Goal: Navigation & Orientation: Find specific page/section

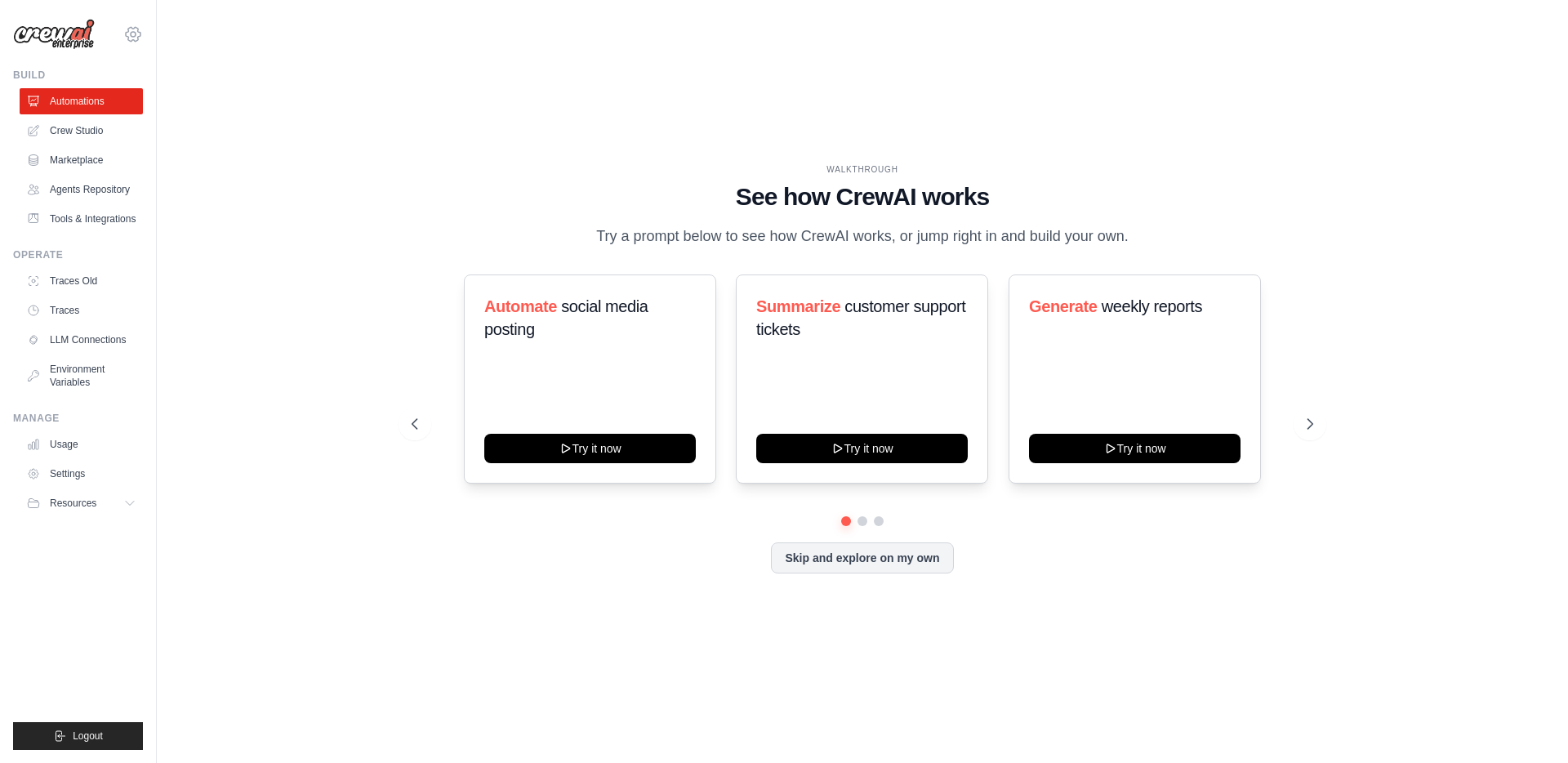
click at [135, 35] on icon at bounding box center [133, 34] width 5 height 5
click at [174, 107] on span "DS-DTS-Sandbox" at bounding box center [204, 101] width 129 height 17
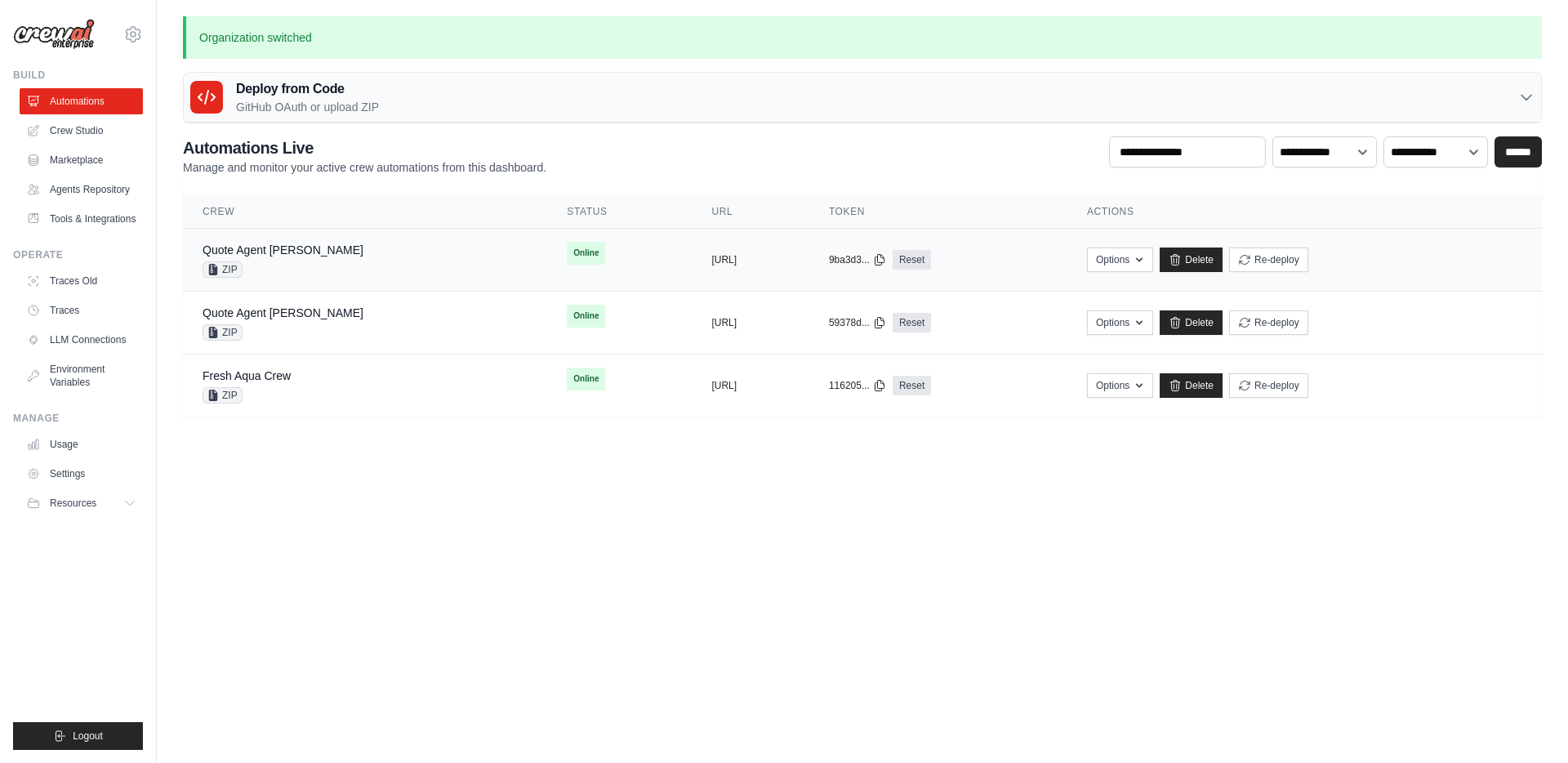
click at [341, 255] on div "Quote Agent Crewai ZIP" at bounding box center [366, 259] width 325 height 35
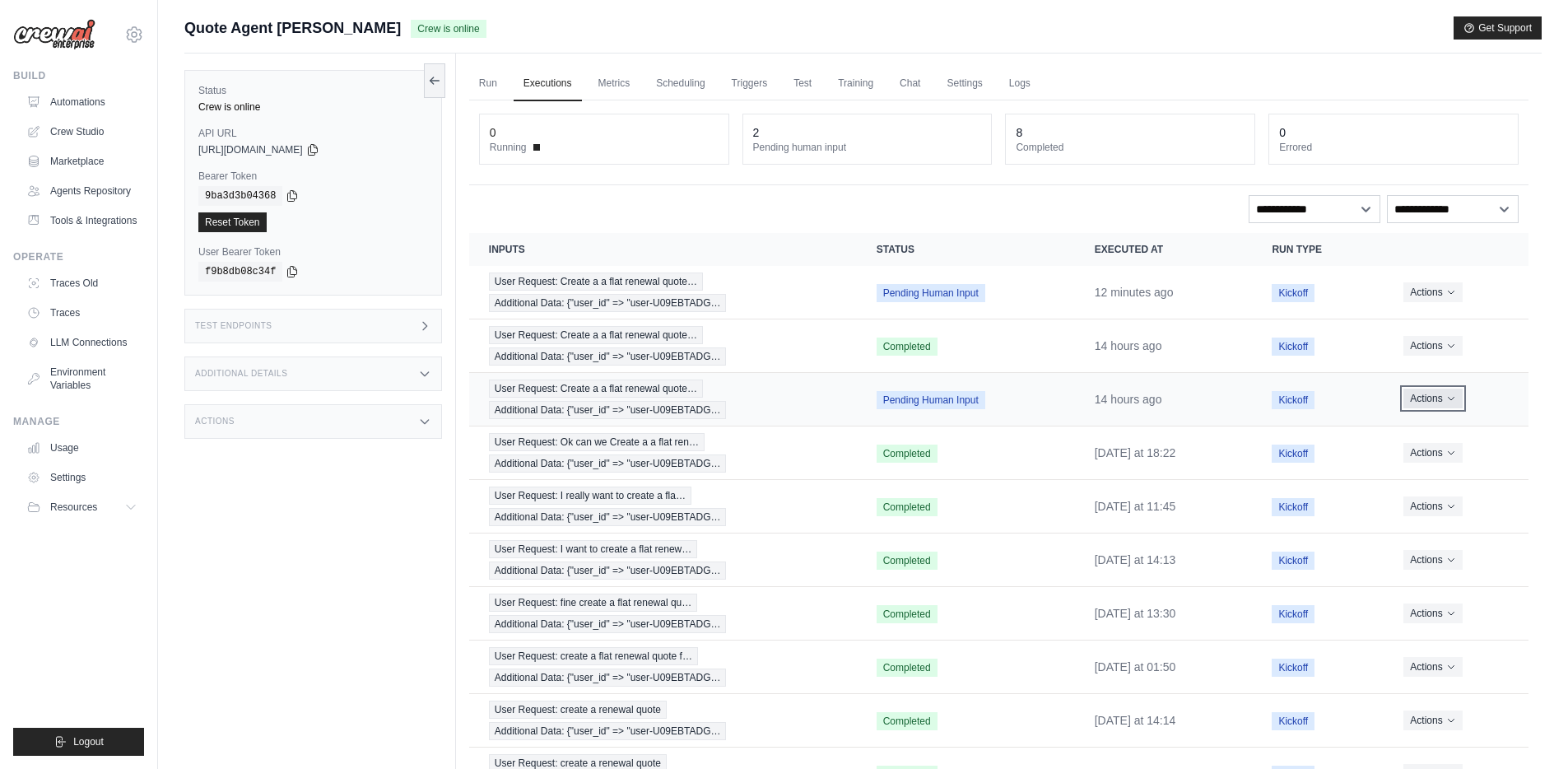
click at [1456, 397] on icon "Actions for execution" at bounding box center [1451, 398] width 10 height 10
click at [1434, 454] on button "Delete" at bounding box center [1456, 454] width 105 height 27
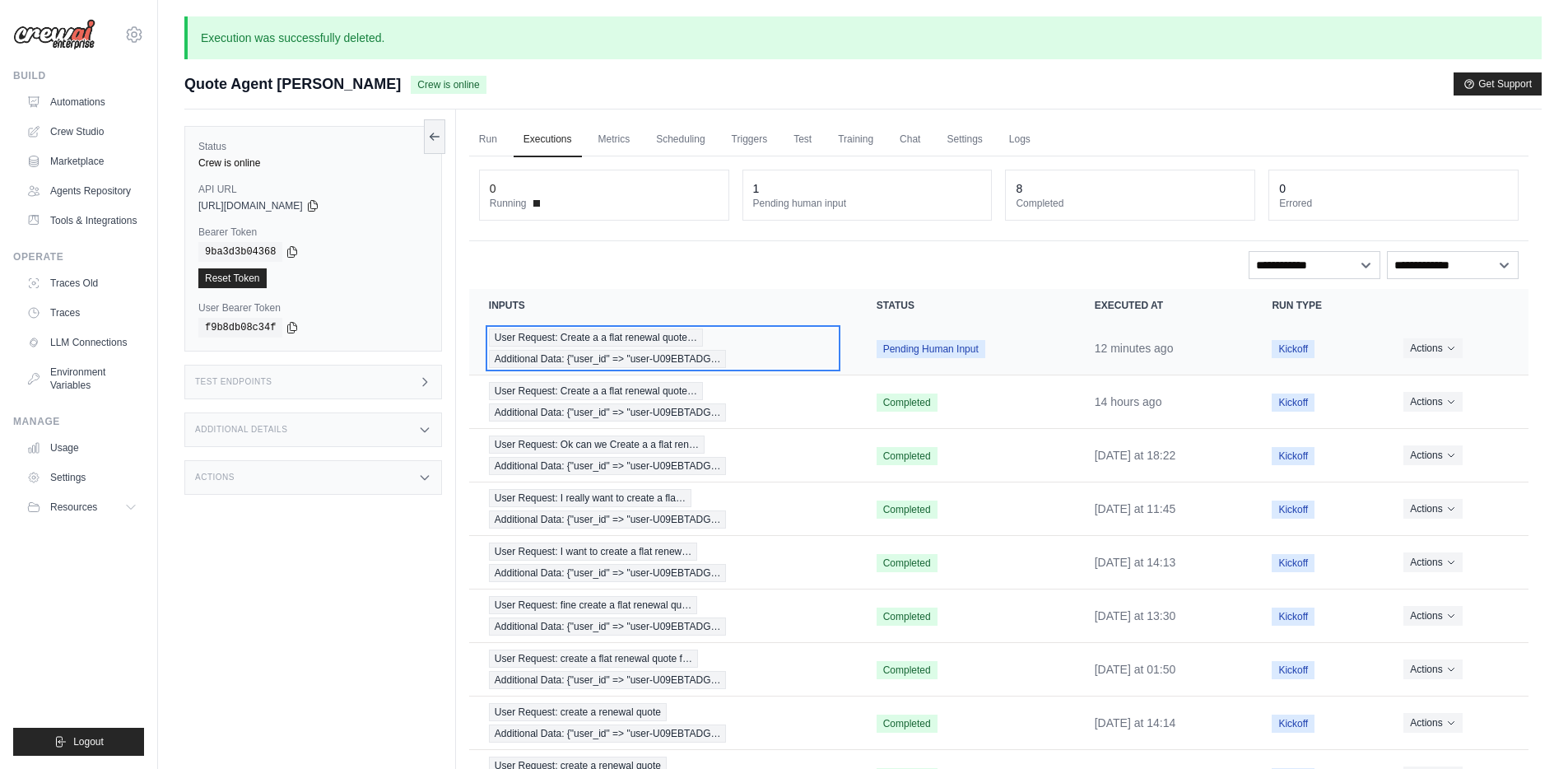
click at [625, 343] on span "User Request: Create a a flat renewal quote…" at bounding box center [595, 338] width 214 height 18
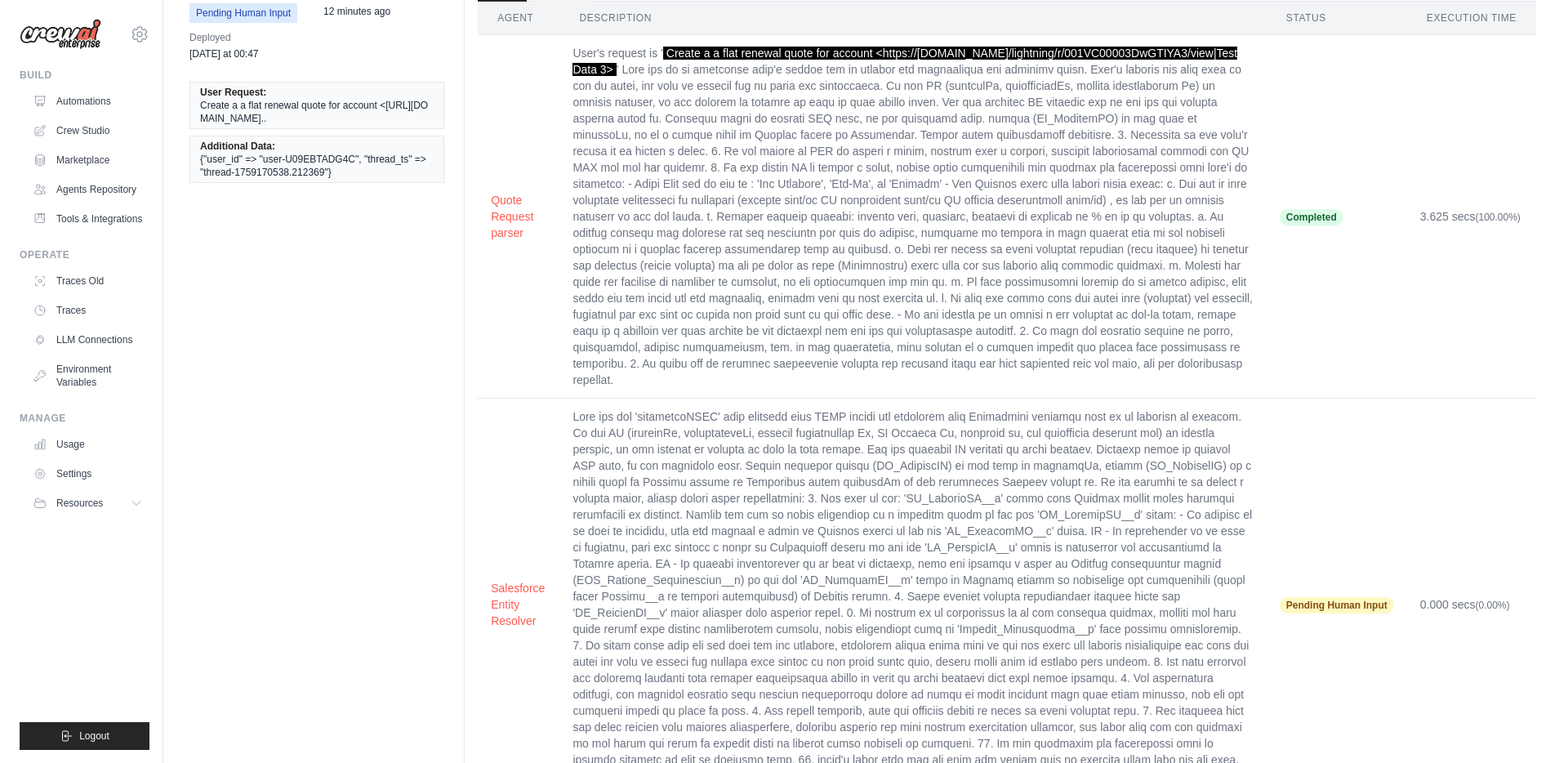
scroll to position [145, 0]
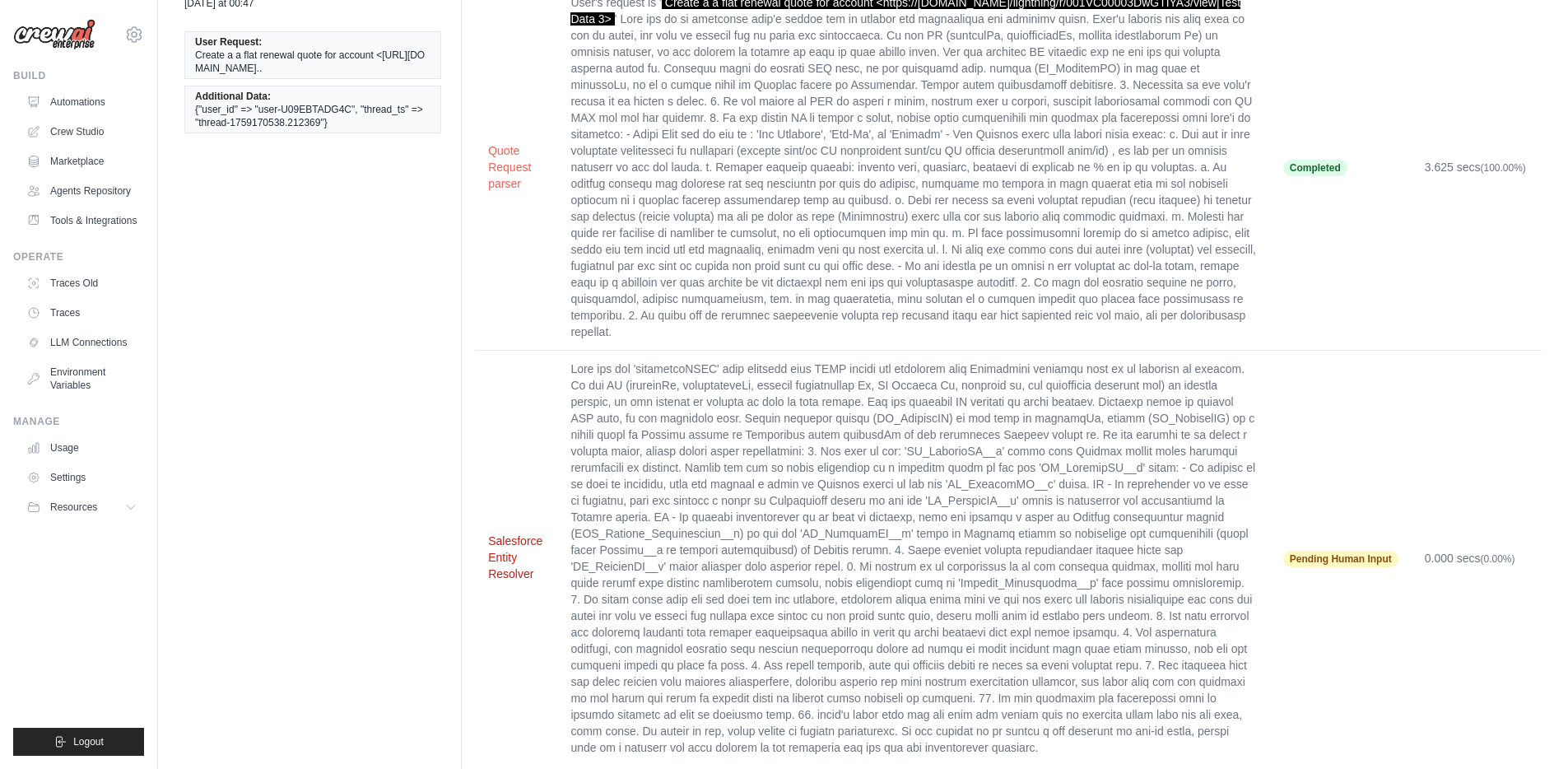
click at [507, 533] on button "Salesforce Entity Resolver" at bounding box center [515, 557] width 56 height 50
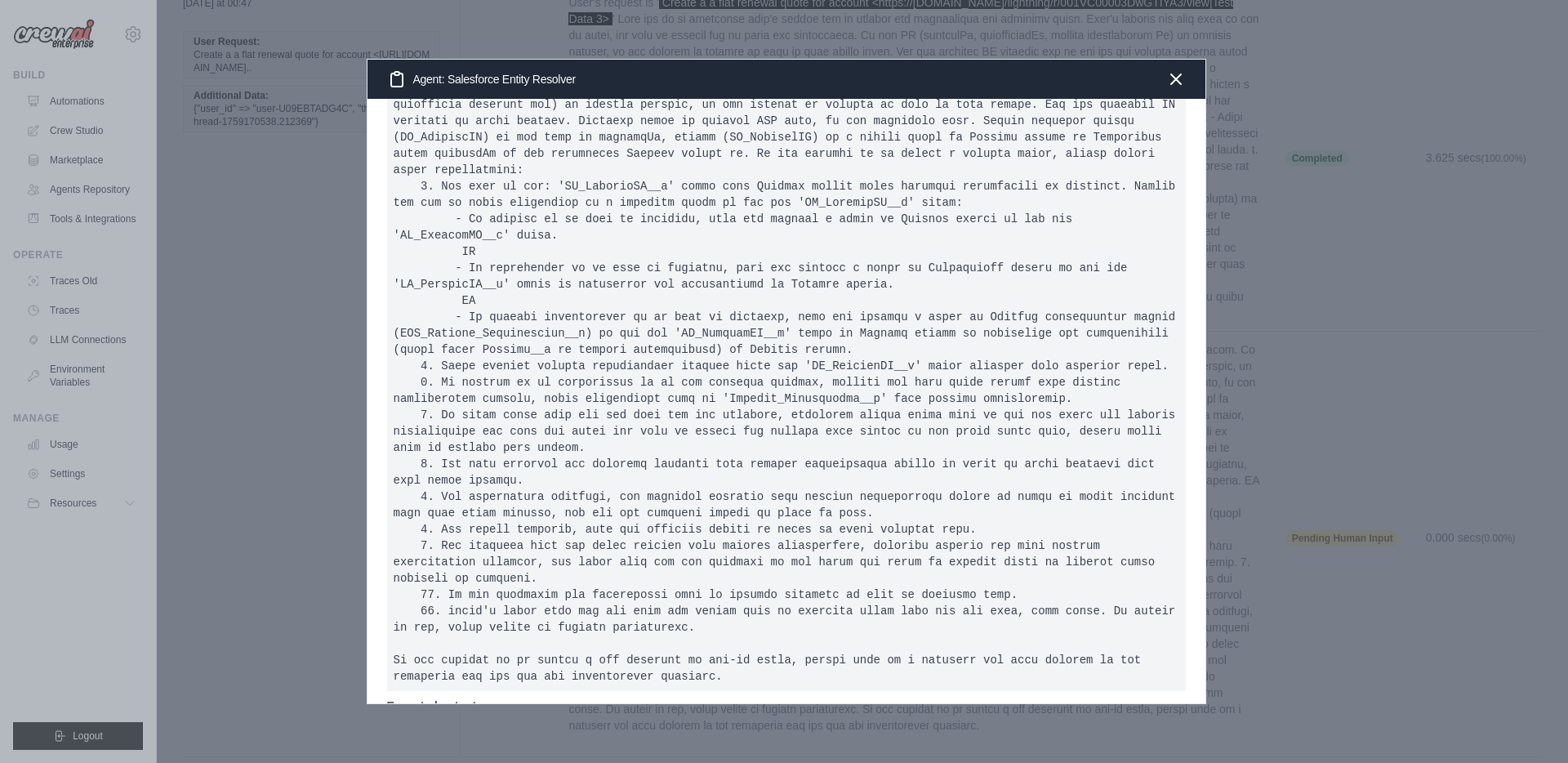
scroll to position [0, 0]
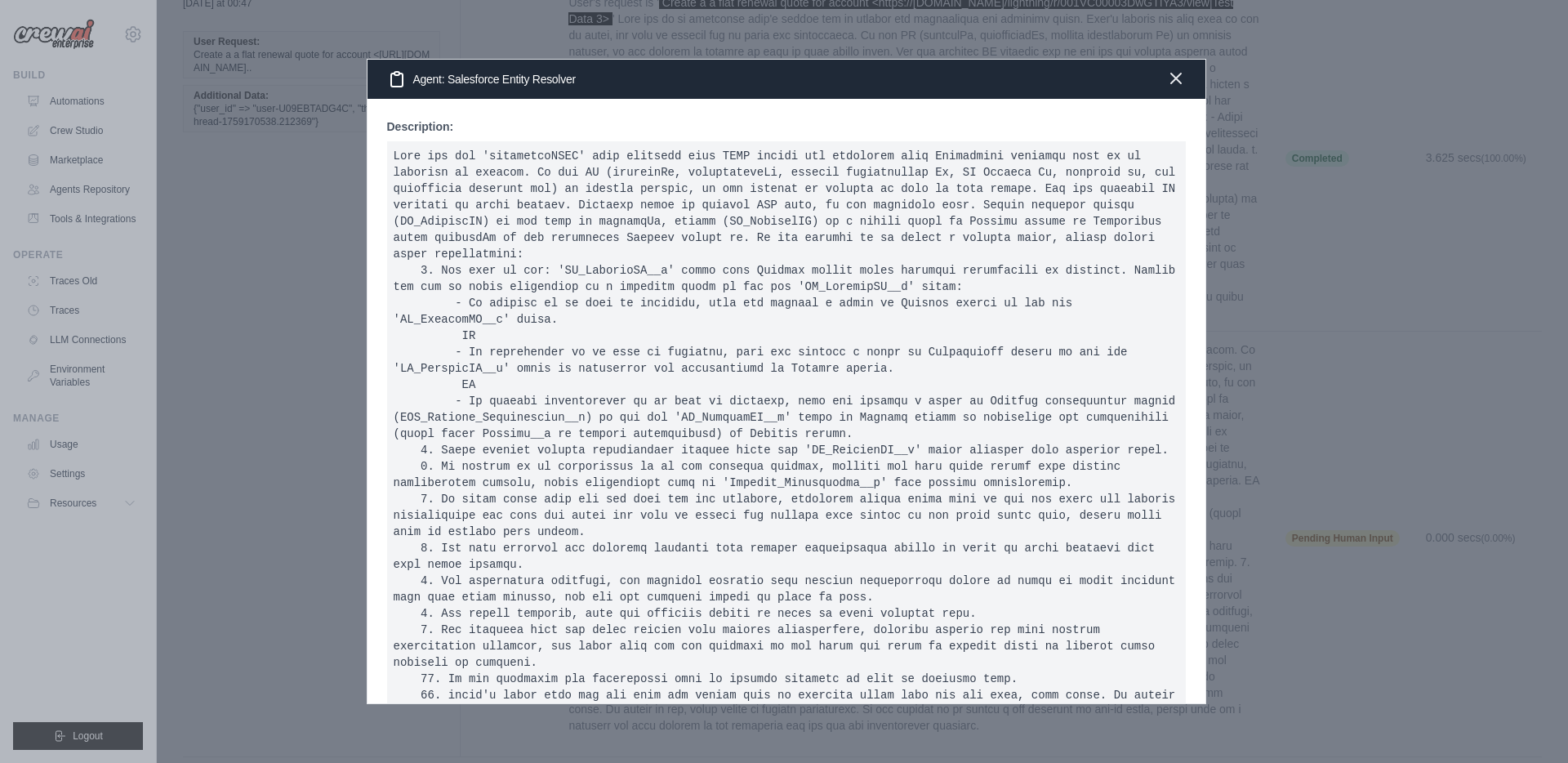
click at [1177, 73] on icon "button" at bounding box center [1176, 79] width 20 height 20
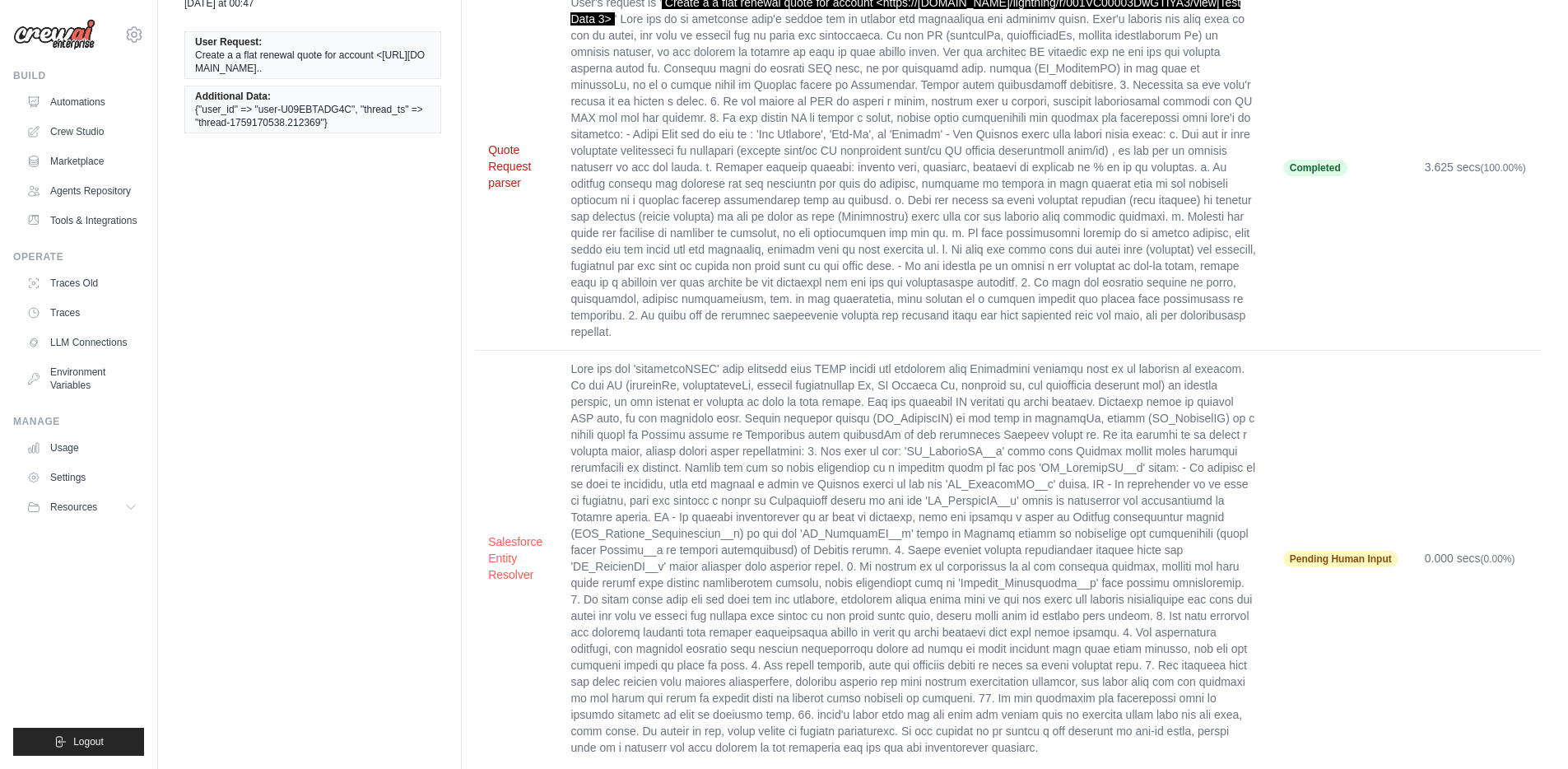
click at [506, 180] on button "Quote Request parser" at bounding box center [515, 167] width 56 height 50
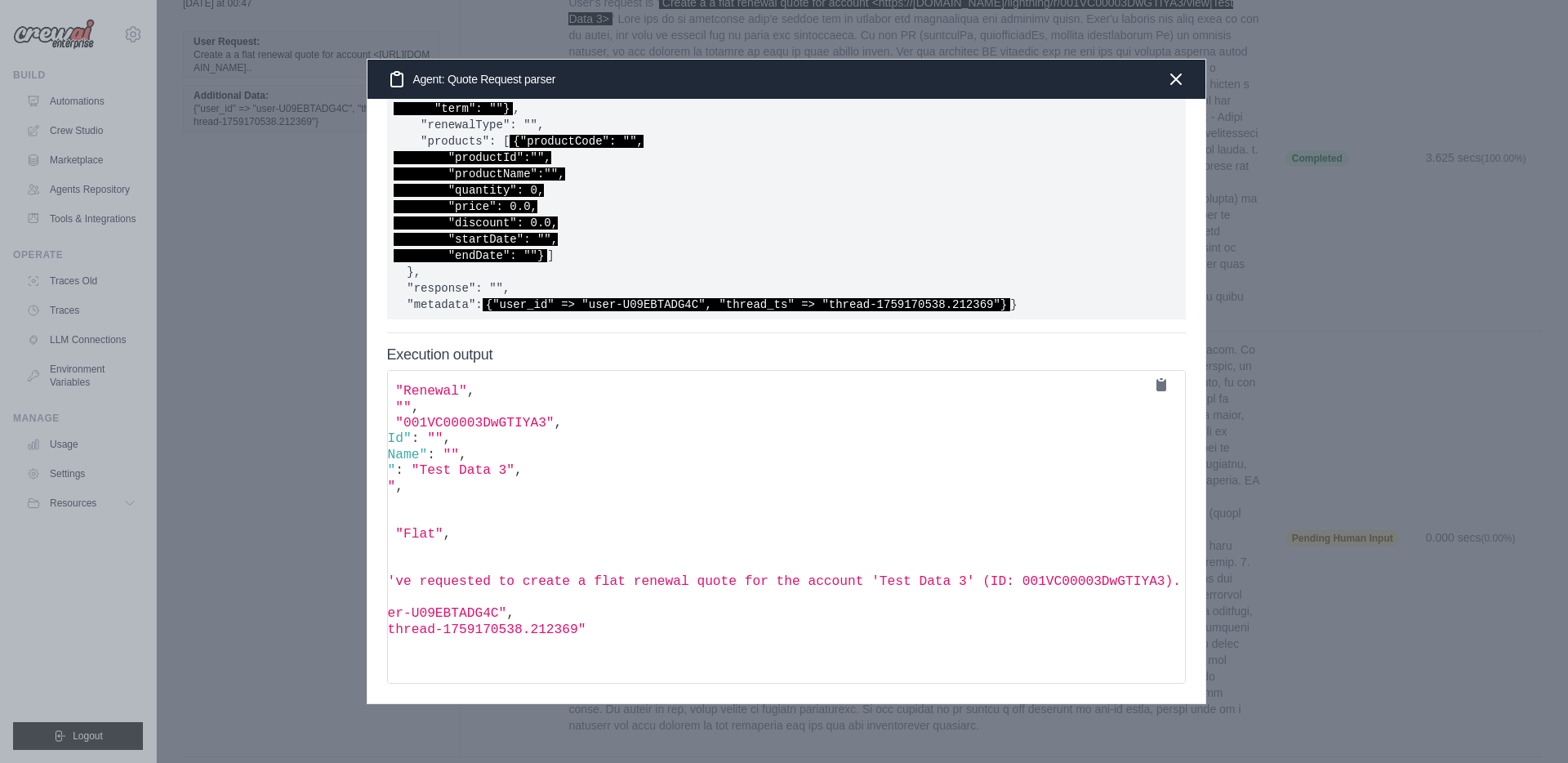
scroll to position [250, 0]
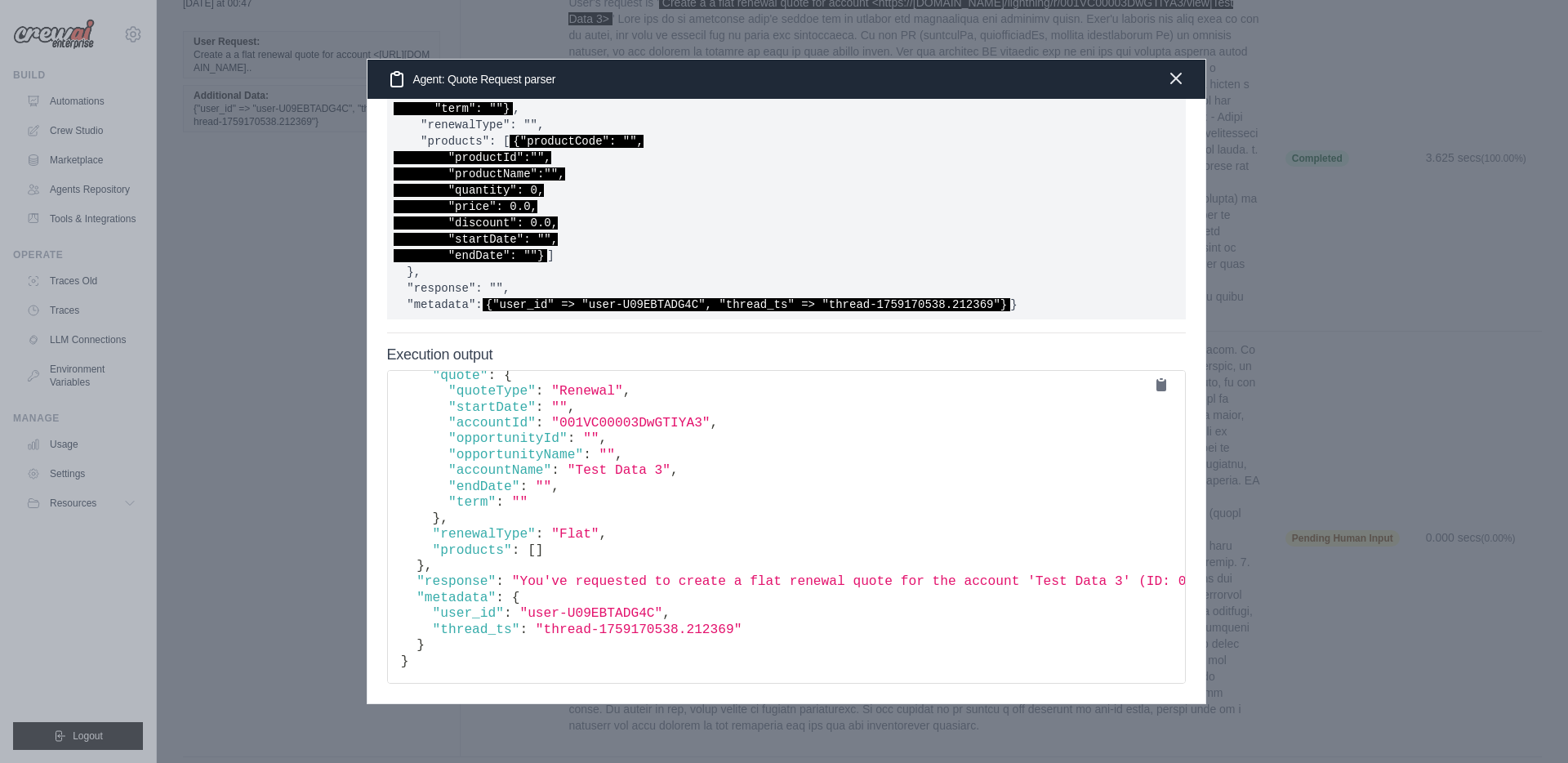
click at [1173, 78] on icon "button" at bounding box center [1176, 79] width 20 height 20
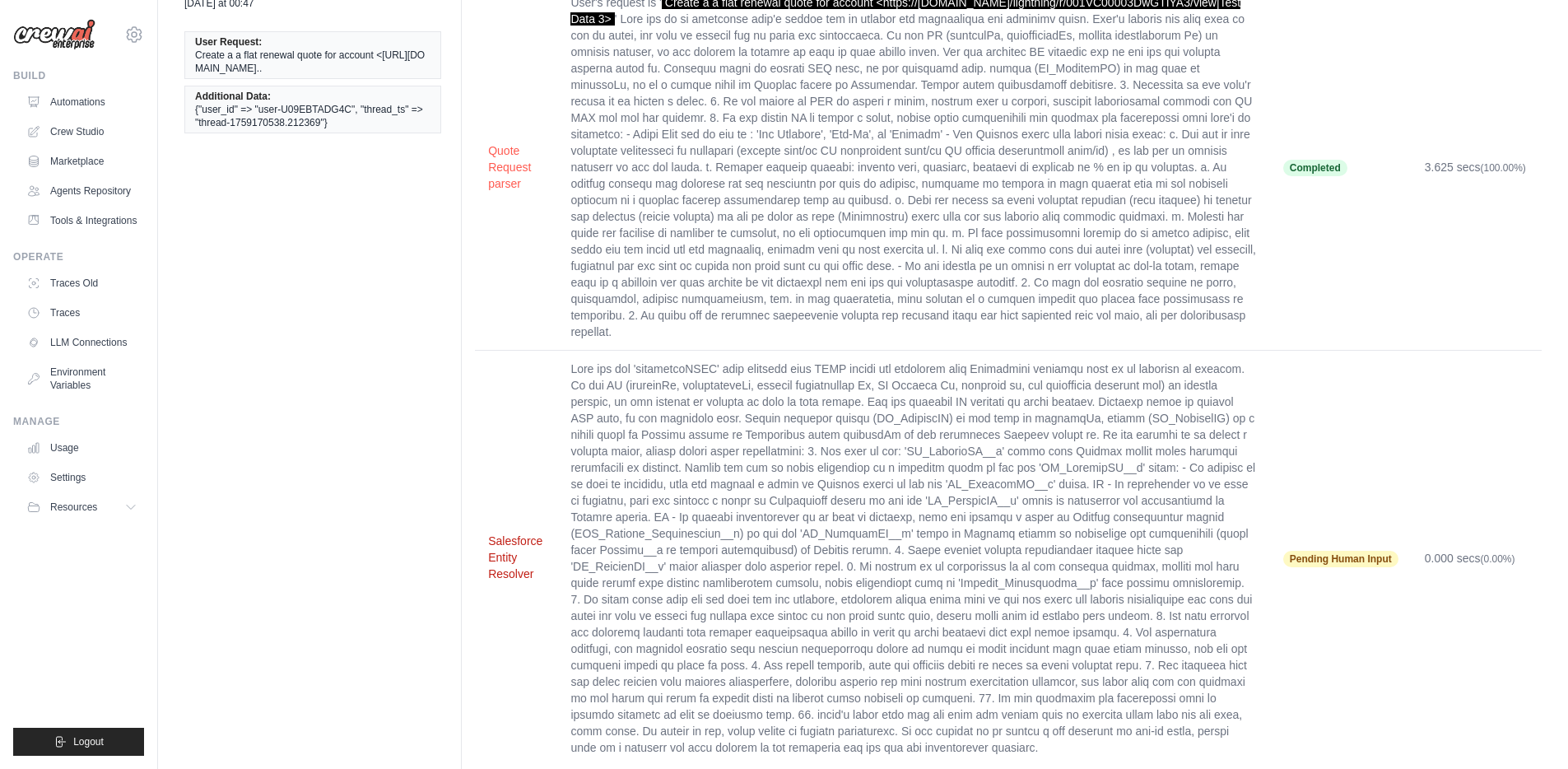
click at [508, 538] on button "Salesforce Entity Resolver" at bounding box center [515, 557] width 56 height 50
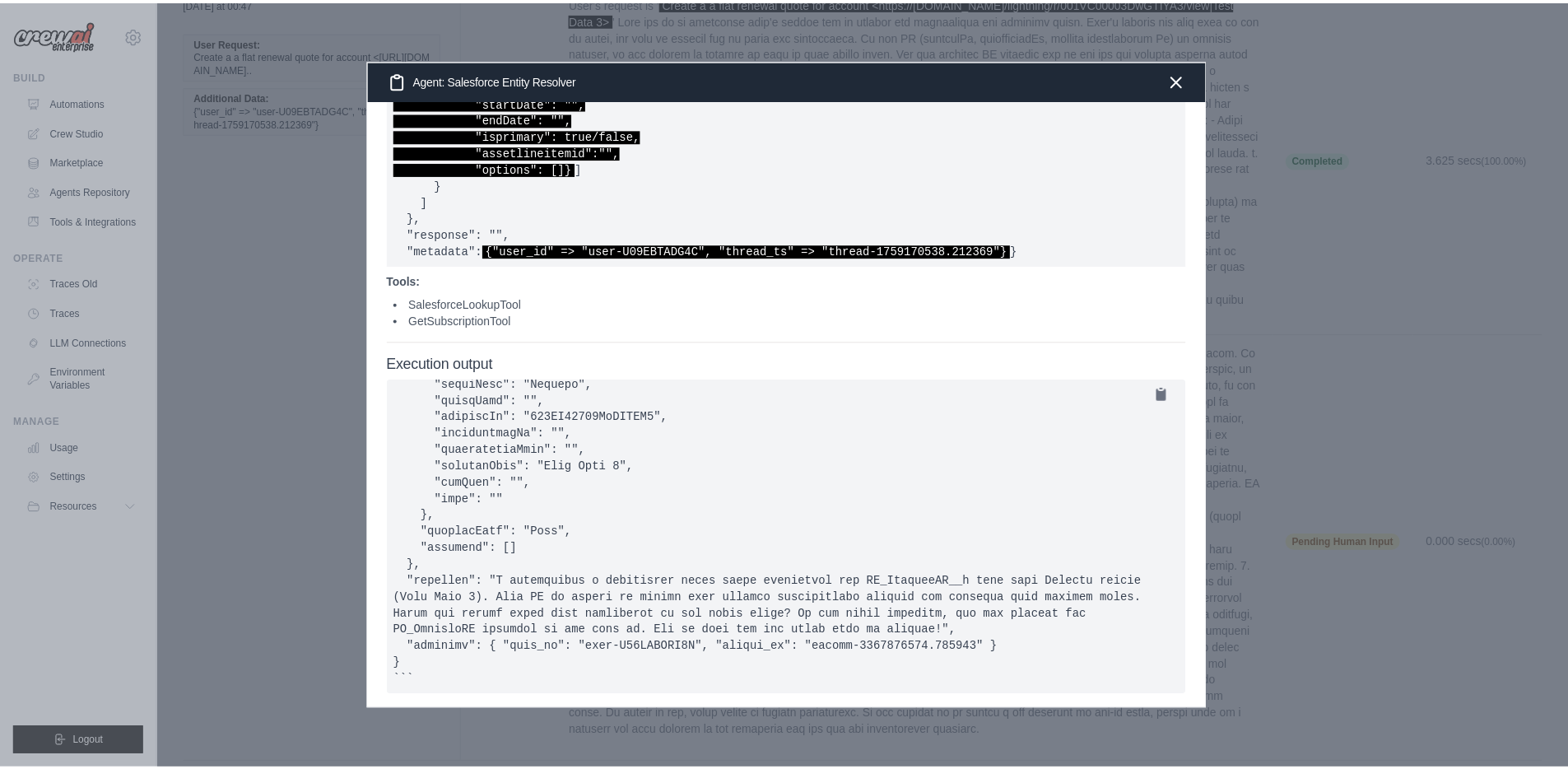
scroll to position [356, 0]
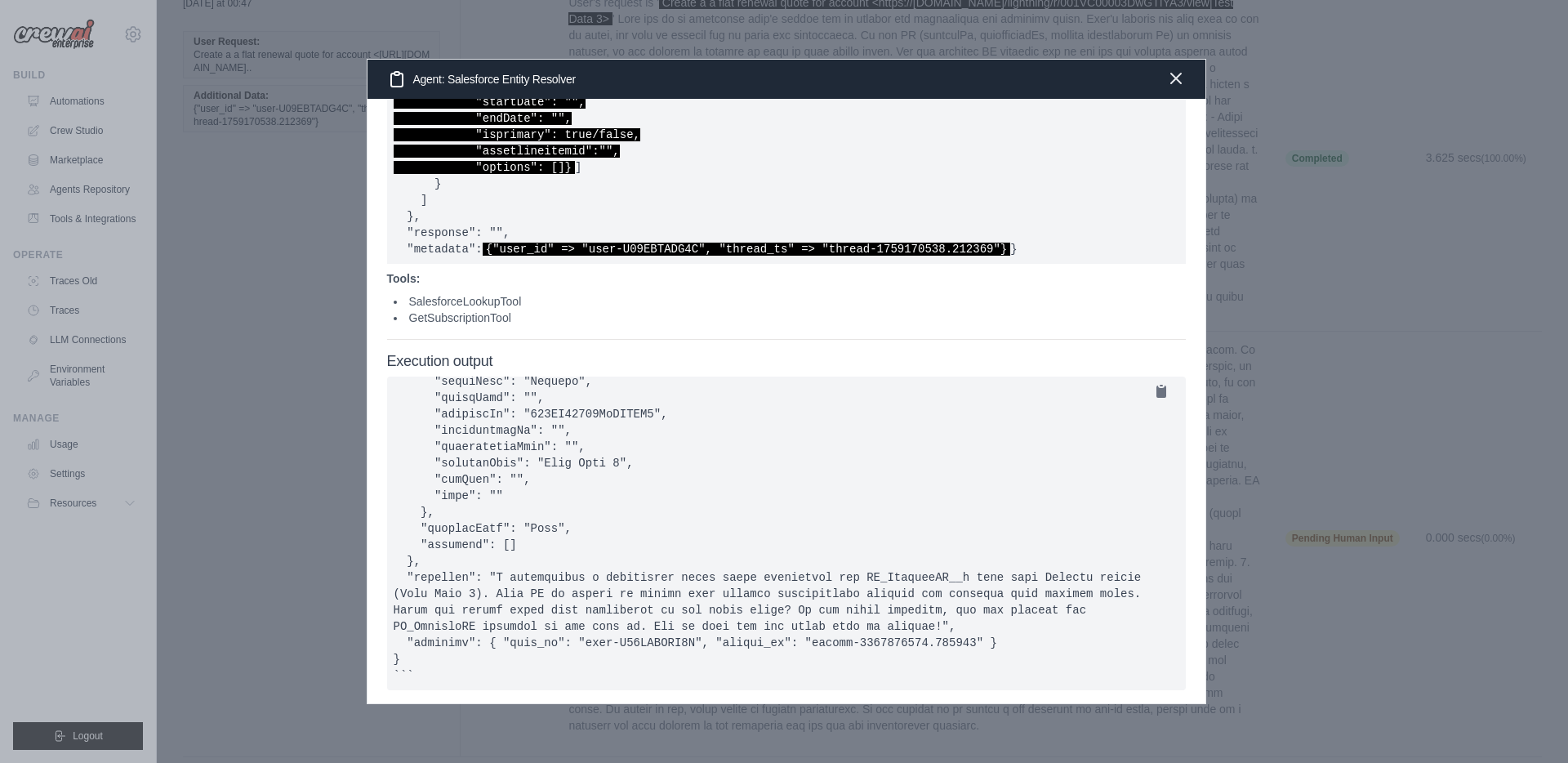
click at [1176, 74] on icon "button" at bounding box center [1176, 79] width 20 height 20
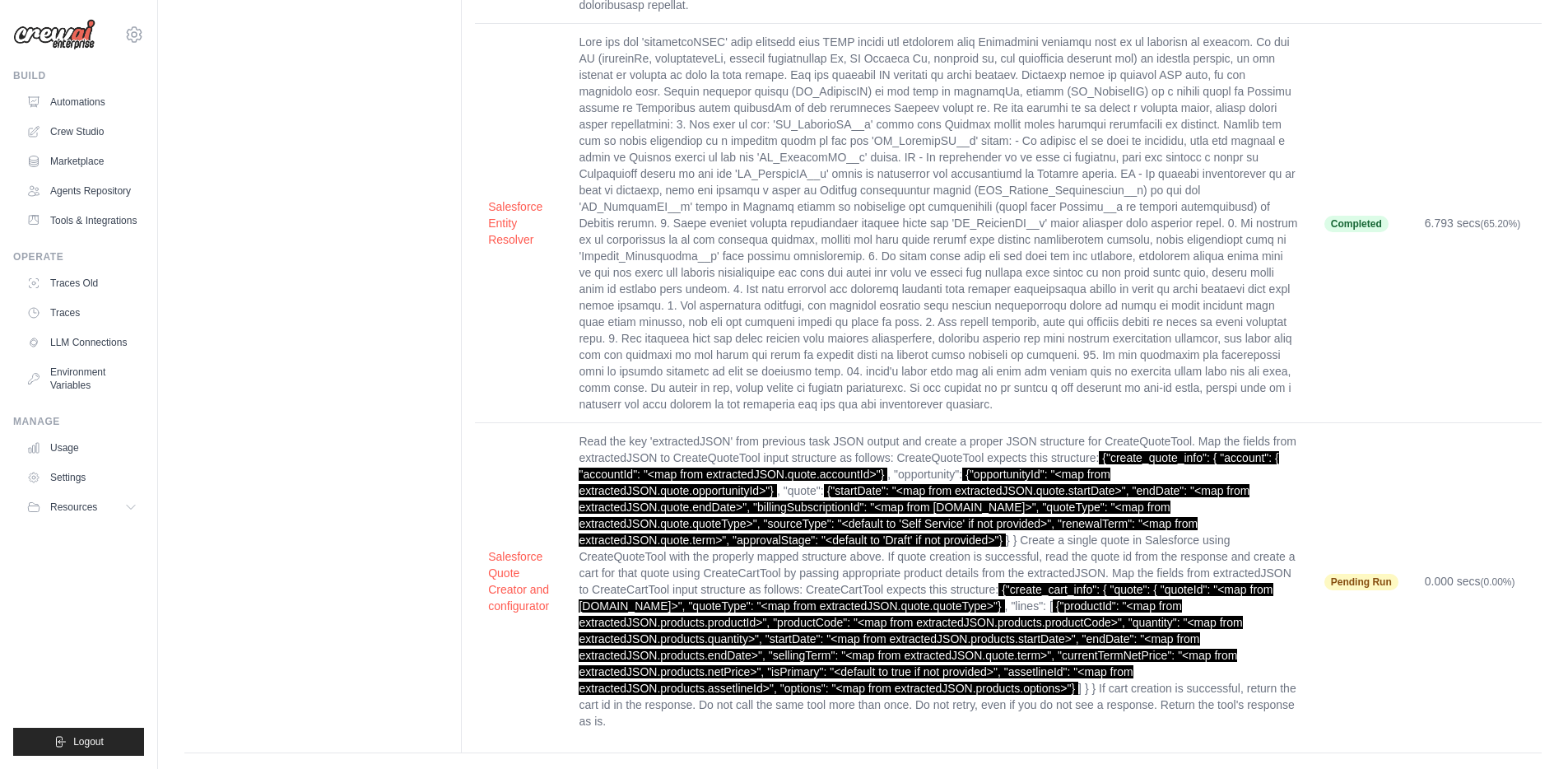
scroll to position [457, 0]
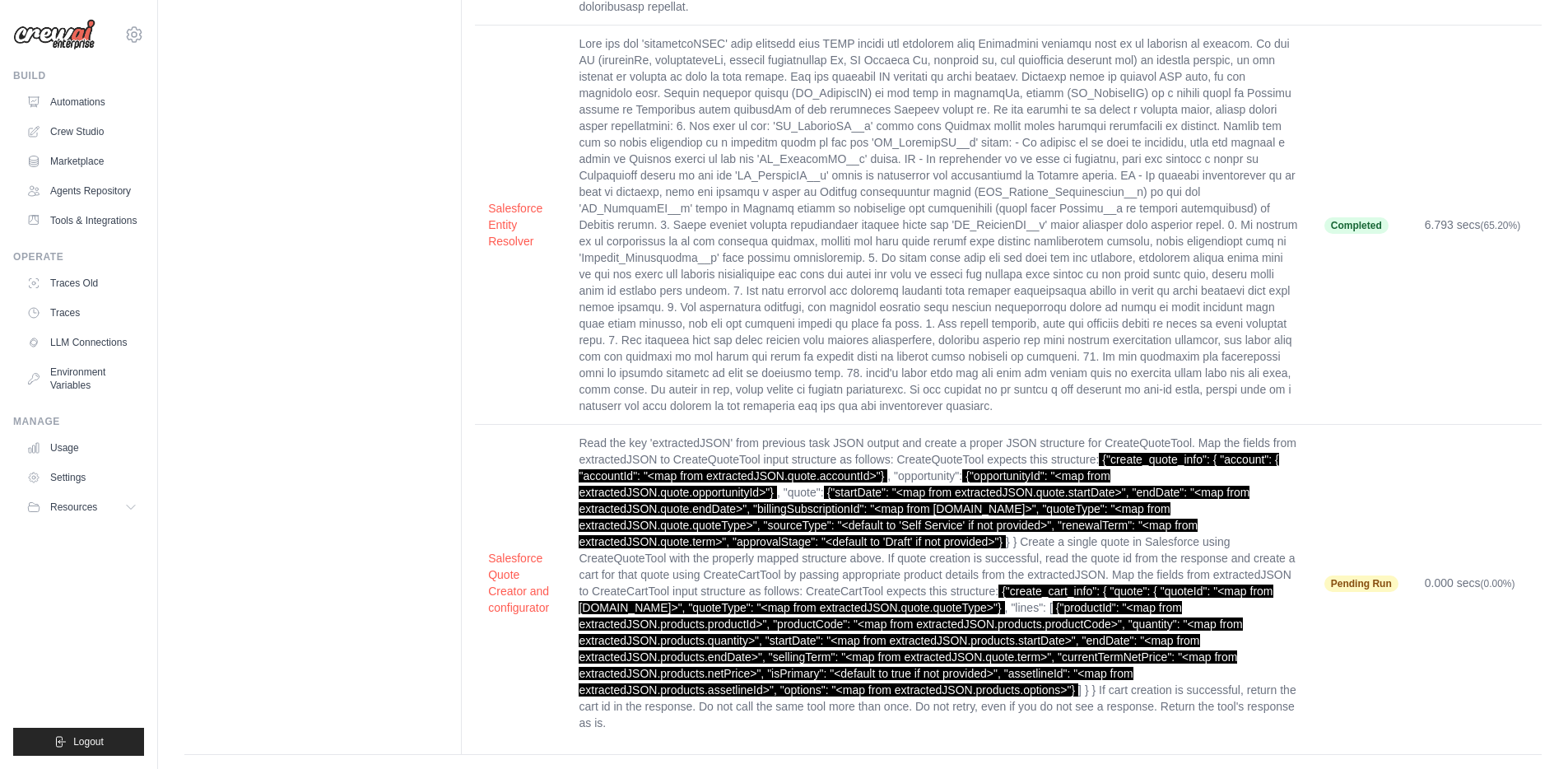
scroll to position [457, 0]
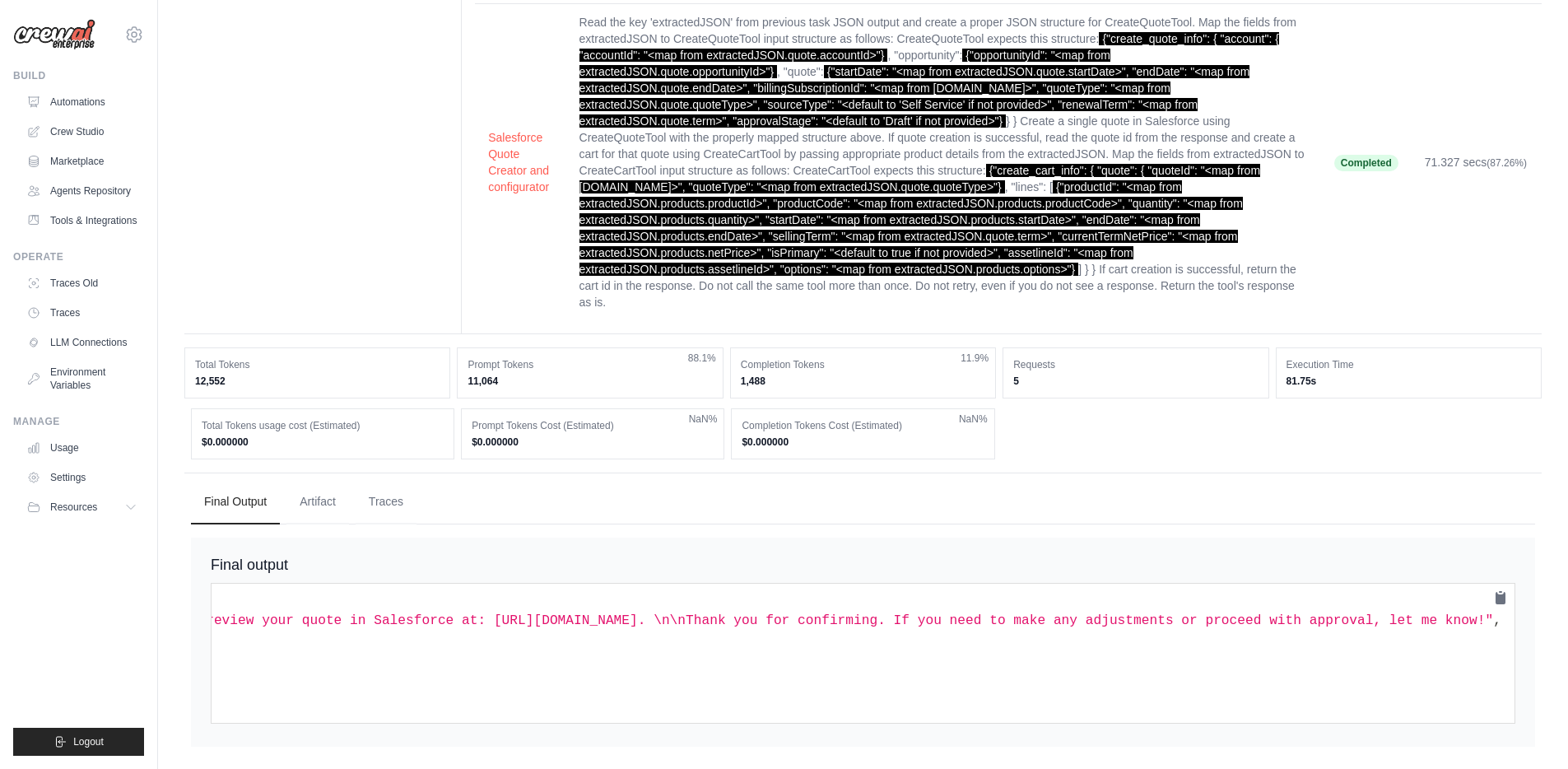
scroll to position [0, 2208]
click at [322, 485] on button "Artifact" at bounding box center [317, 501] width 63 height 45
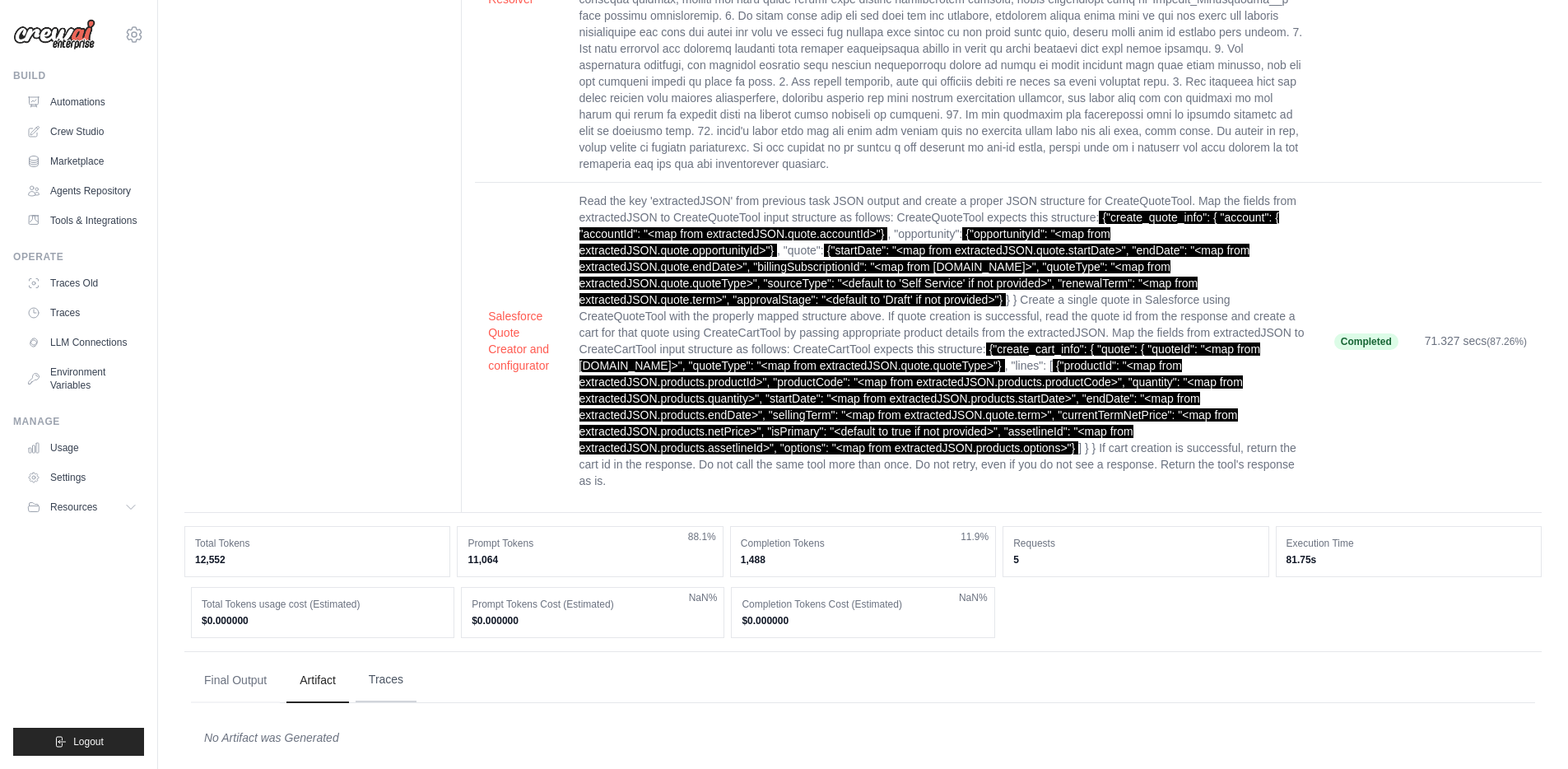
click at [381, 666] on button "Traces" at bounding box center [385, 680] width 61 height 45
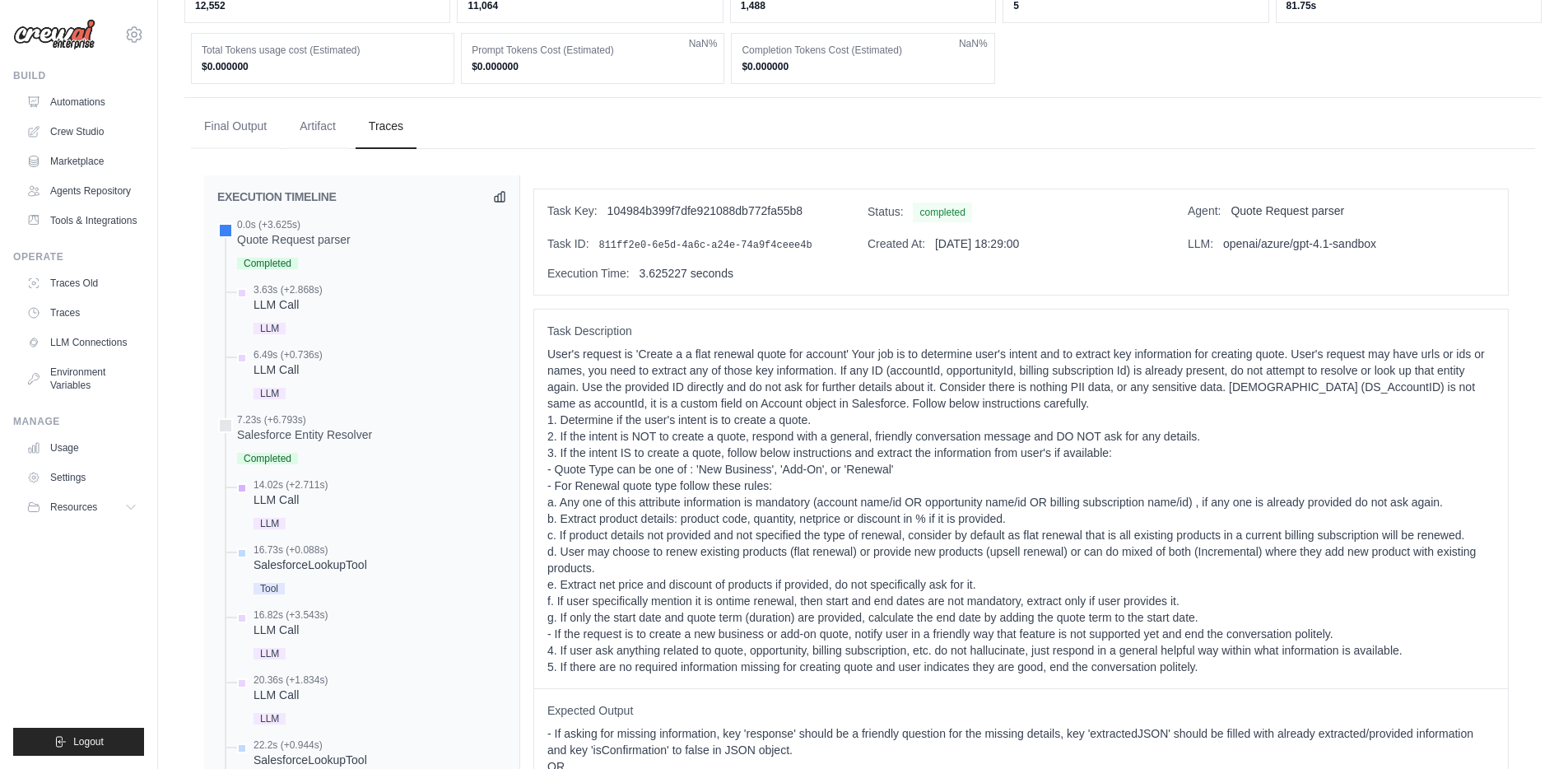
scroll to position [983, 0]
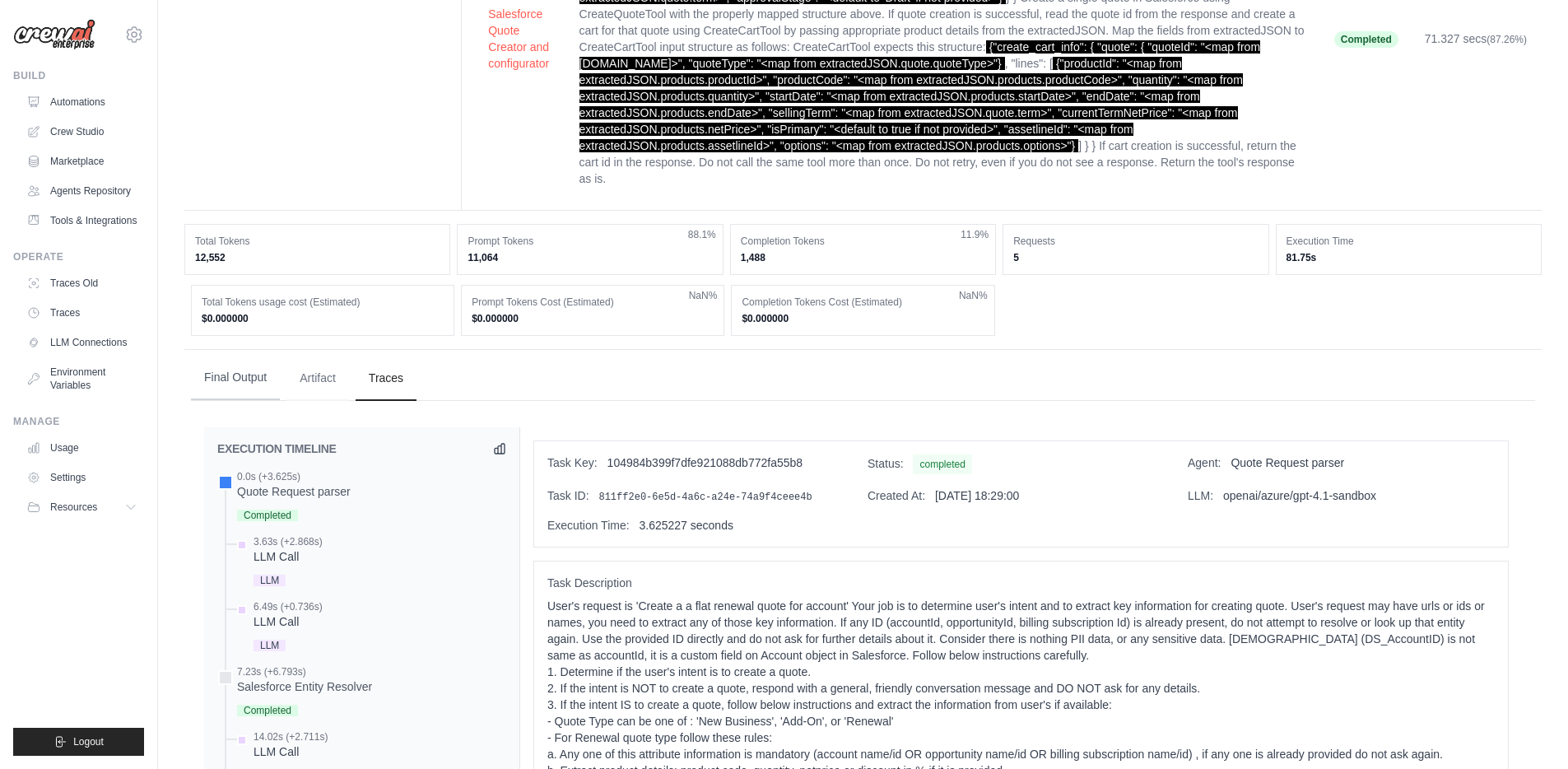
click at [224, 356] on button "Final Output" at bounding box center [235, 378] width 89 height 45
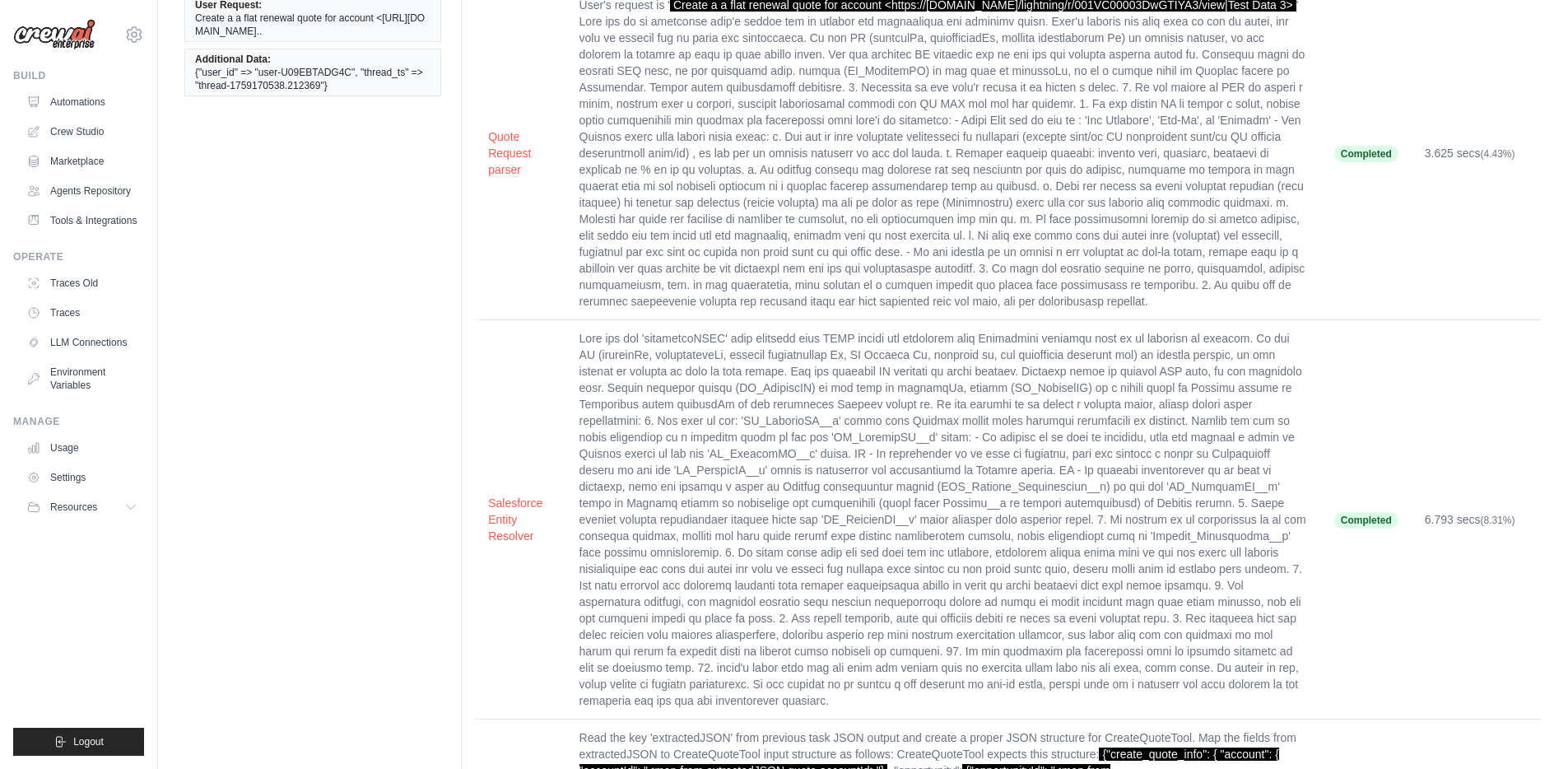
scroll to position [0, 0]
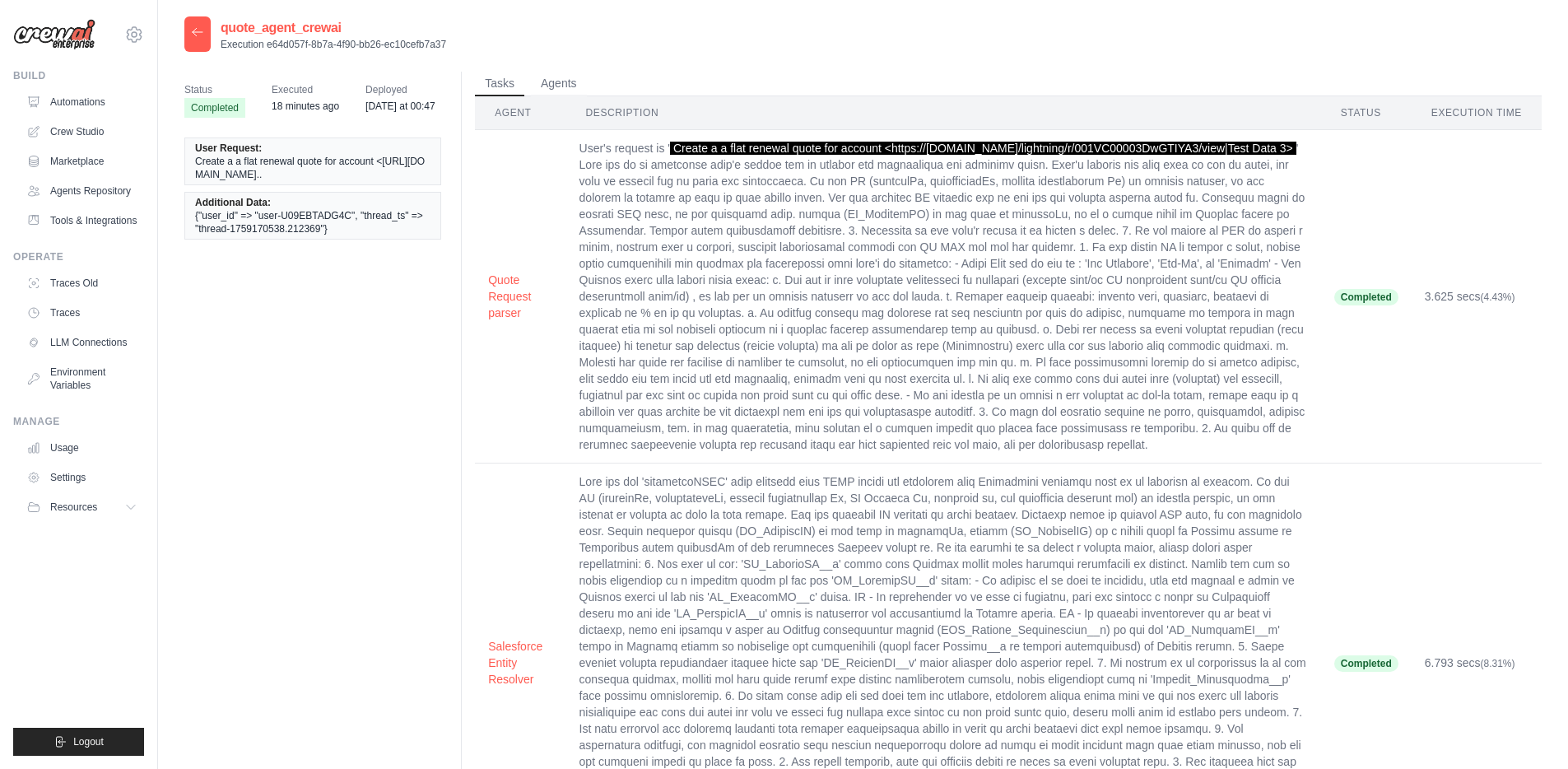
click at [200, 27] on icon at bounding box center [197, 32] width 13 height 13
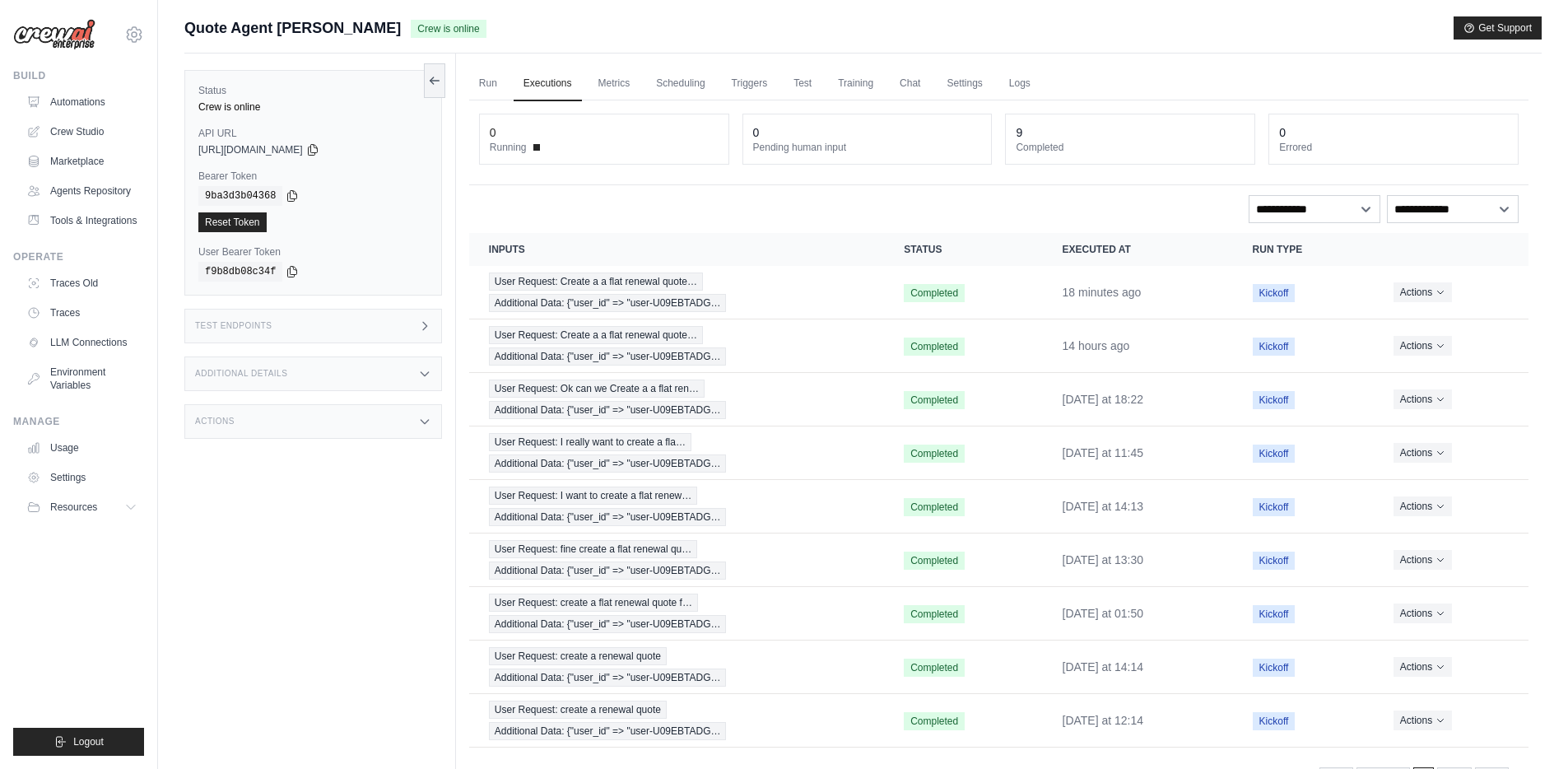
click at [347, 331] on div "Test Endpoints" at bounding box center [313, 326] width 257 height 35
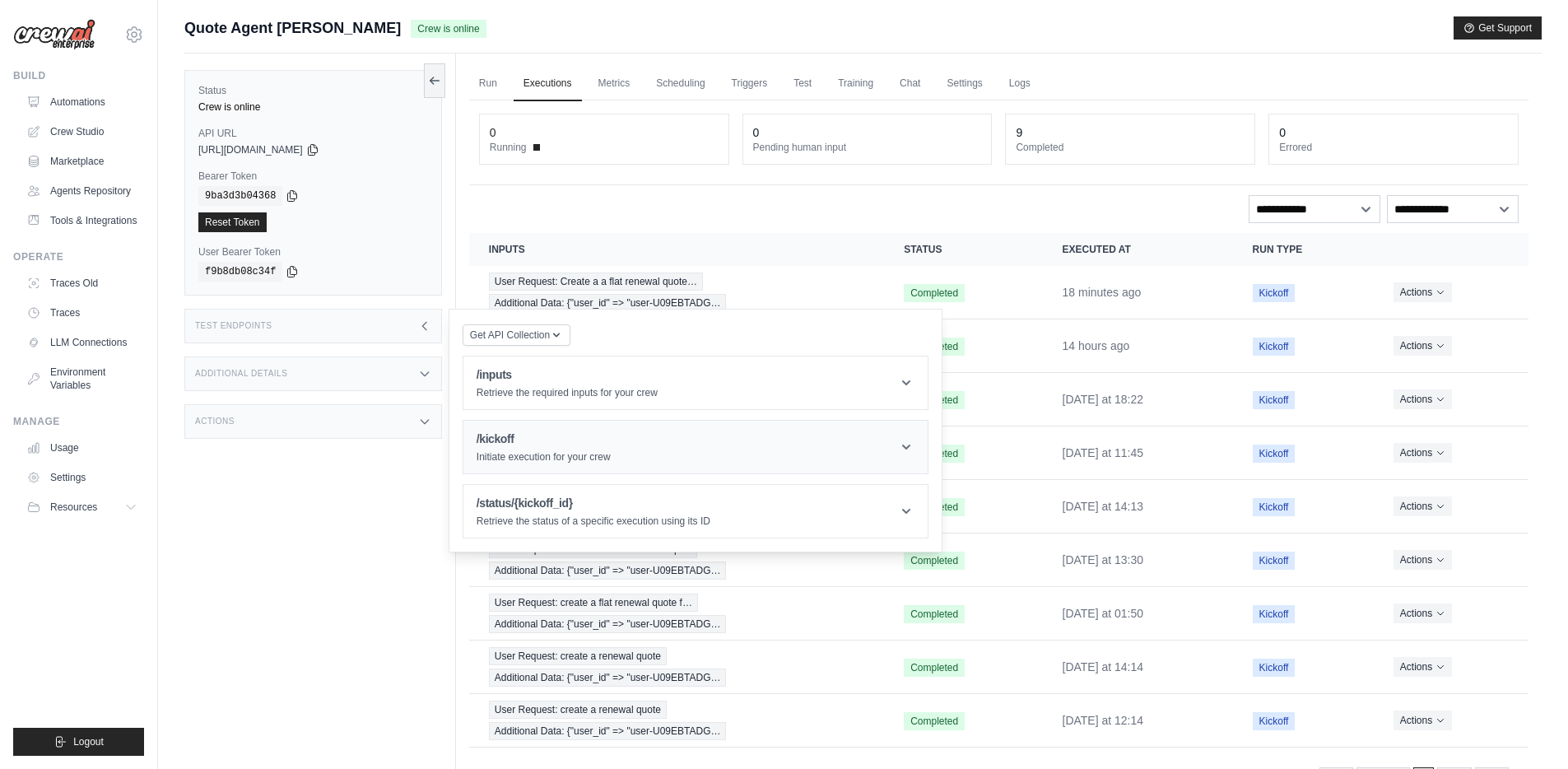
click at [895, 448] on header "/kickoff Initiate execution for your crew" at bounding box center [695, 446] width 464 height 53
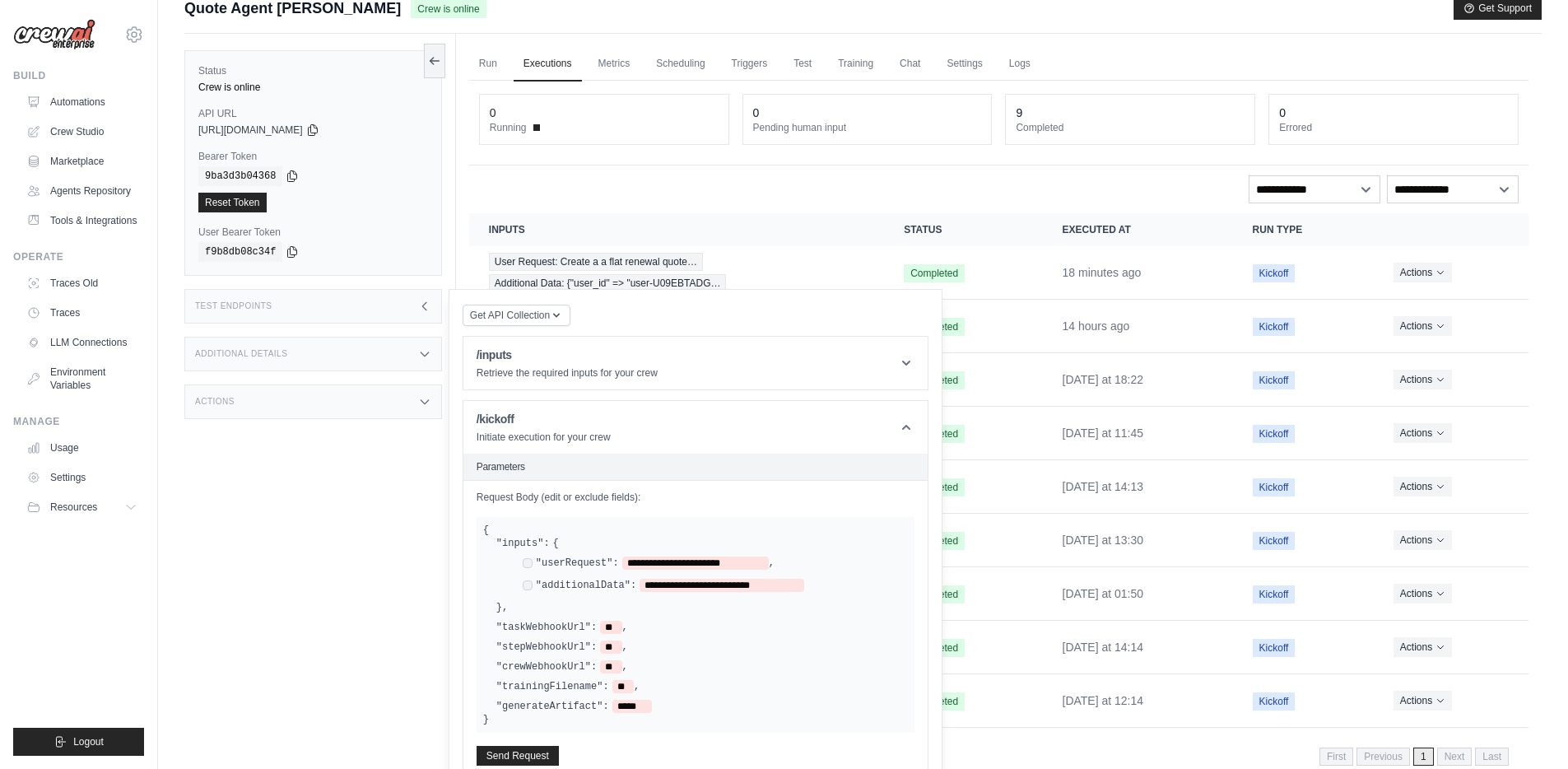
scroll to position [160, 0]
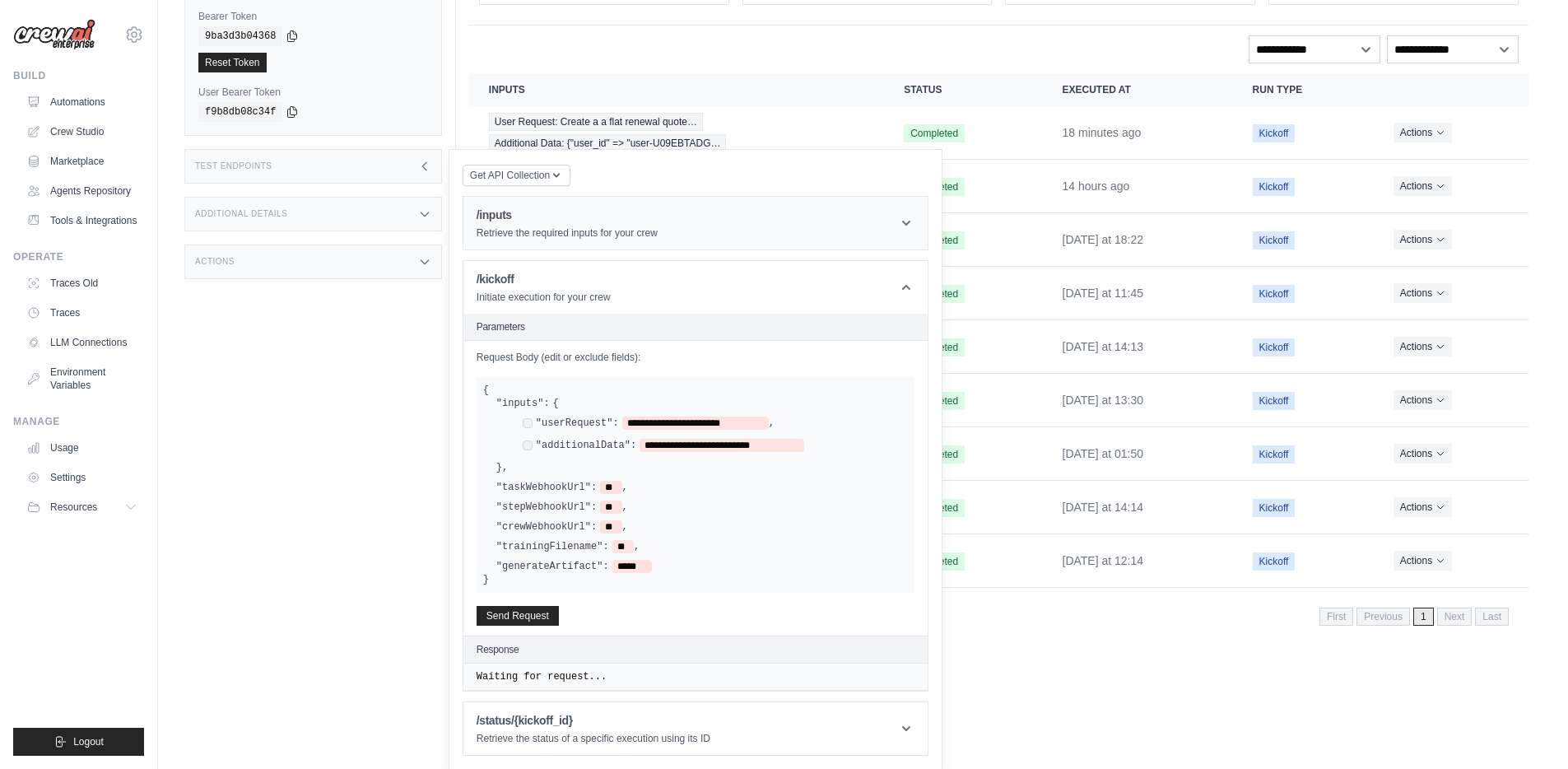
click at [702, 233] on header "/inputs Retrieve the required inputs for your crew" at bounding box center [695, 223] width 464 height 53
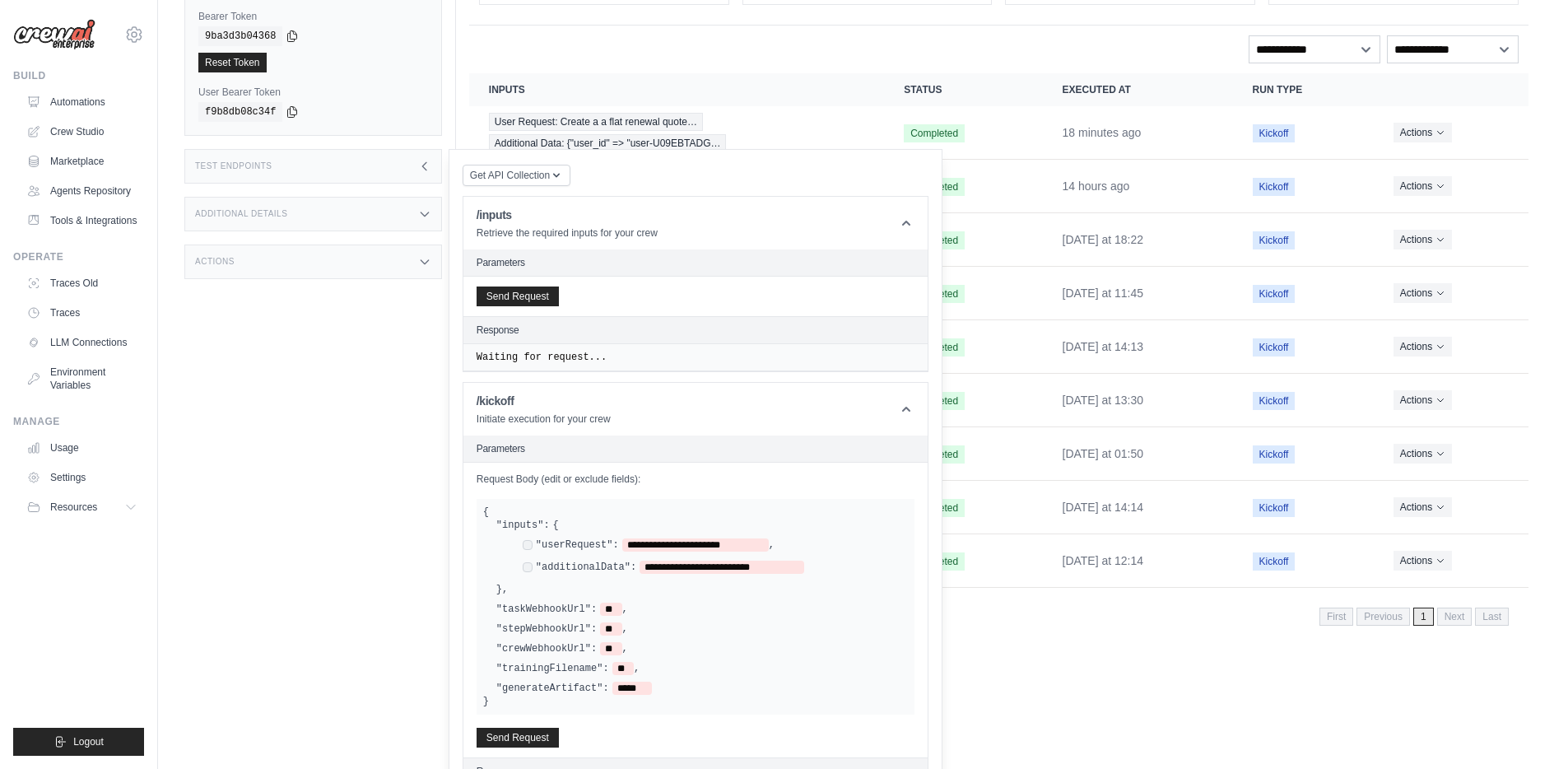
click at [551, 265] on h2 "Parameters" at bounding box center [695, 262] width 438 height 13
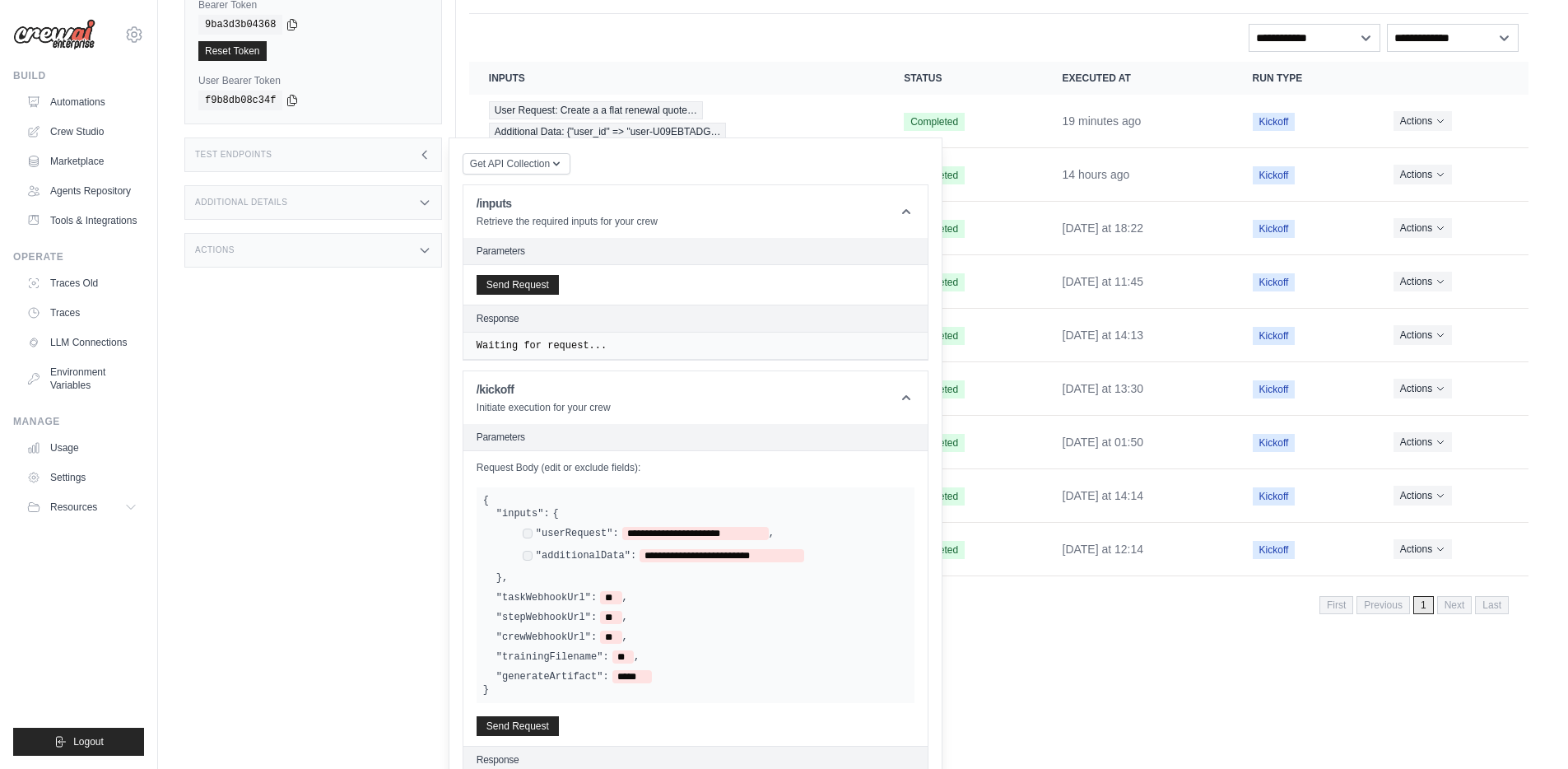
scroll to position [191, 0]
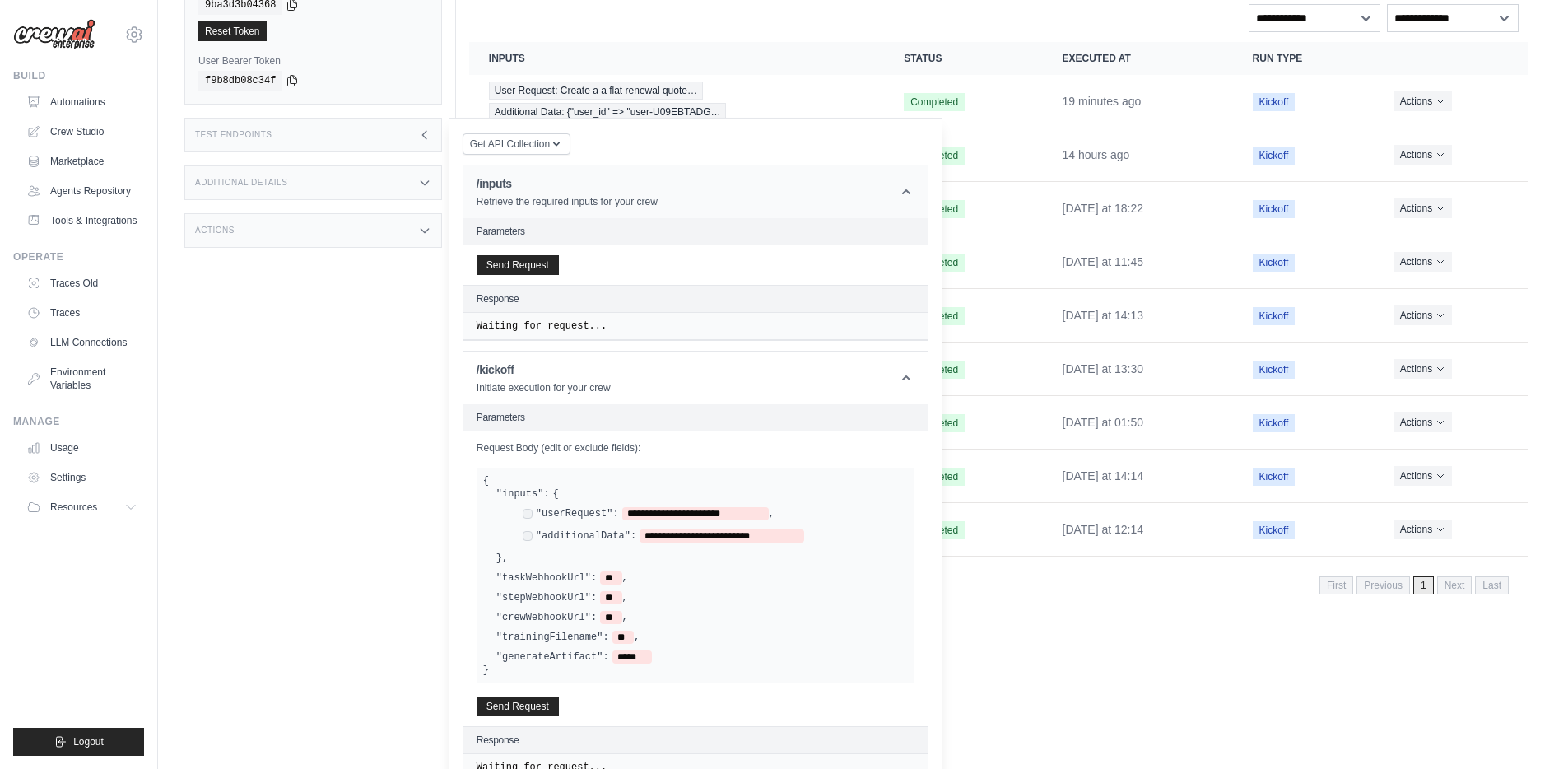
click at [908, 188] on icon at bounding box center [906, 192] width 17 height 17
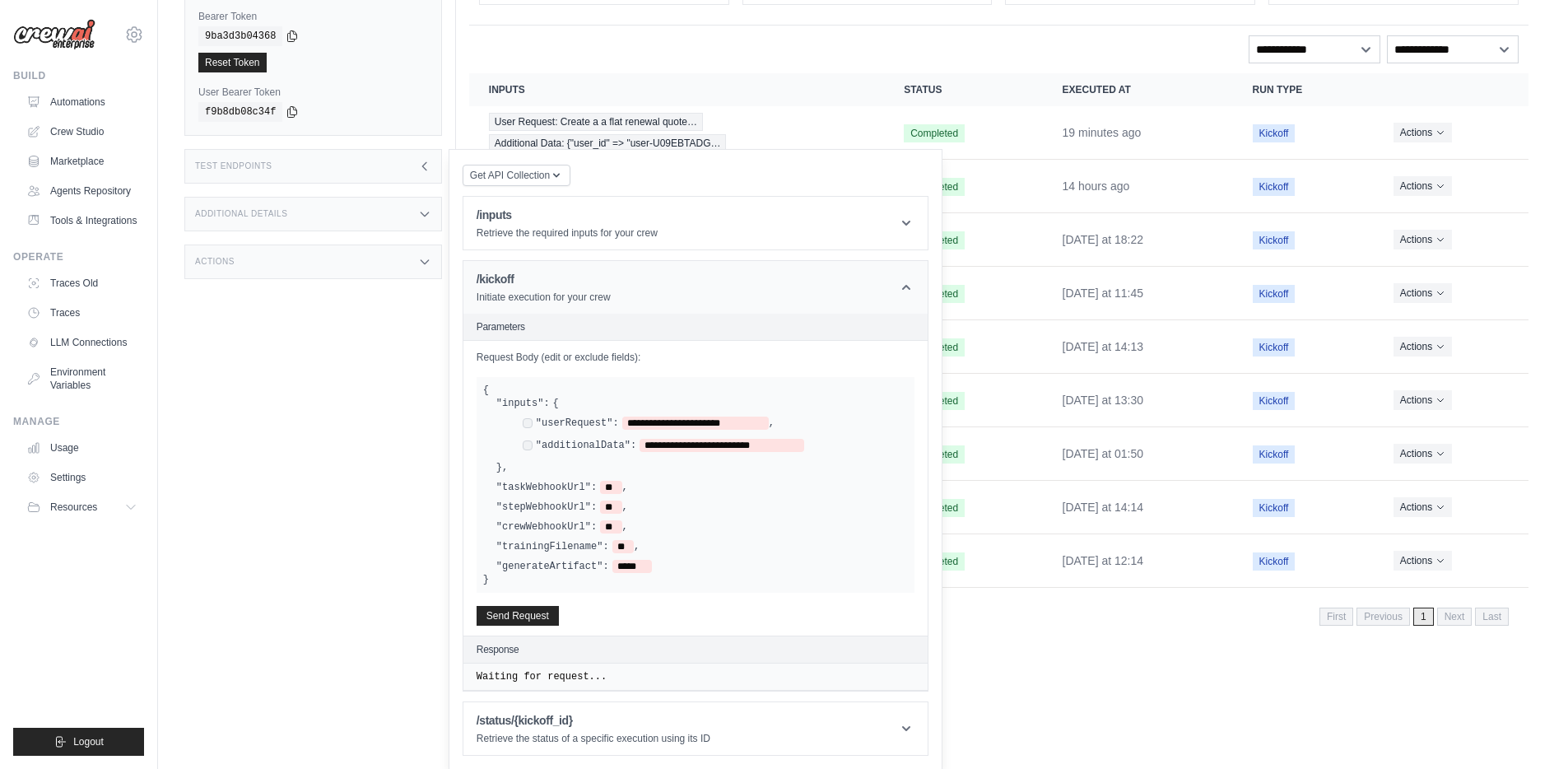
click at [906, 284] on icon at bounding box center [906, 287] width 17 height 17
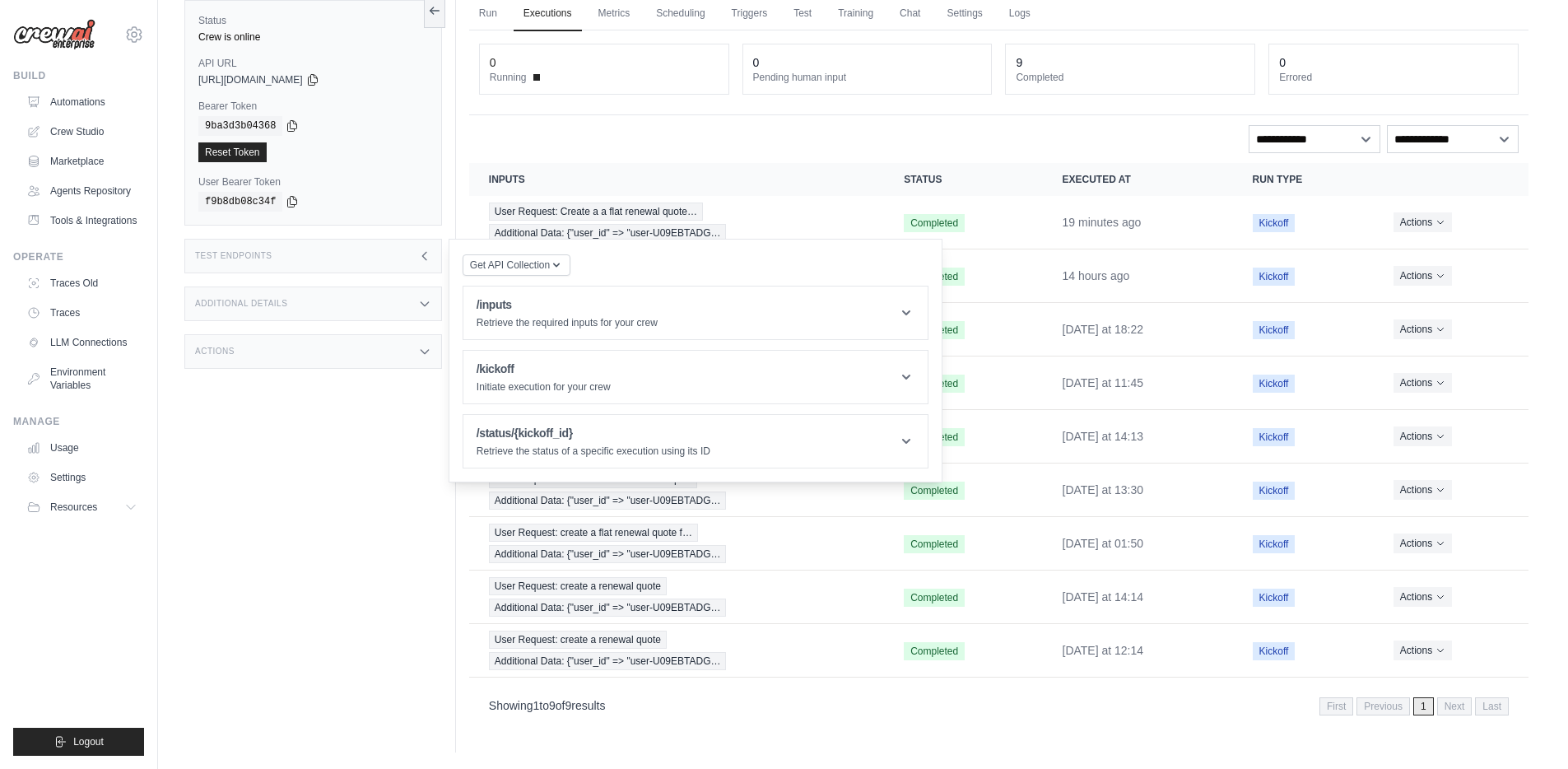
click at [263, 358] on div "Actions" at bounding box center [313, 351] width 257 height 35
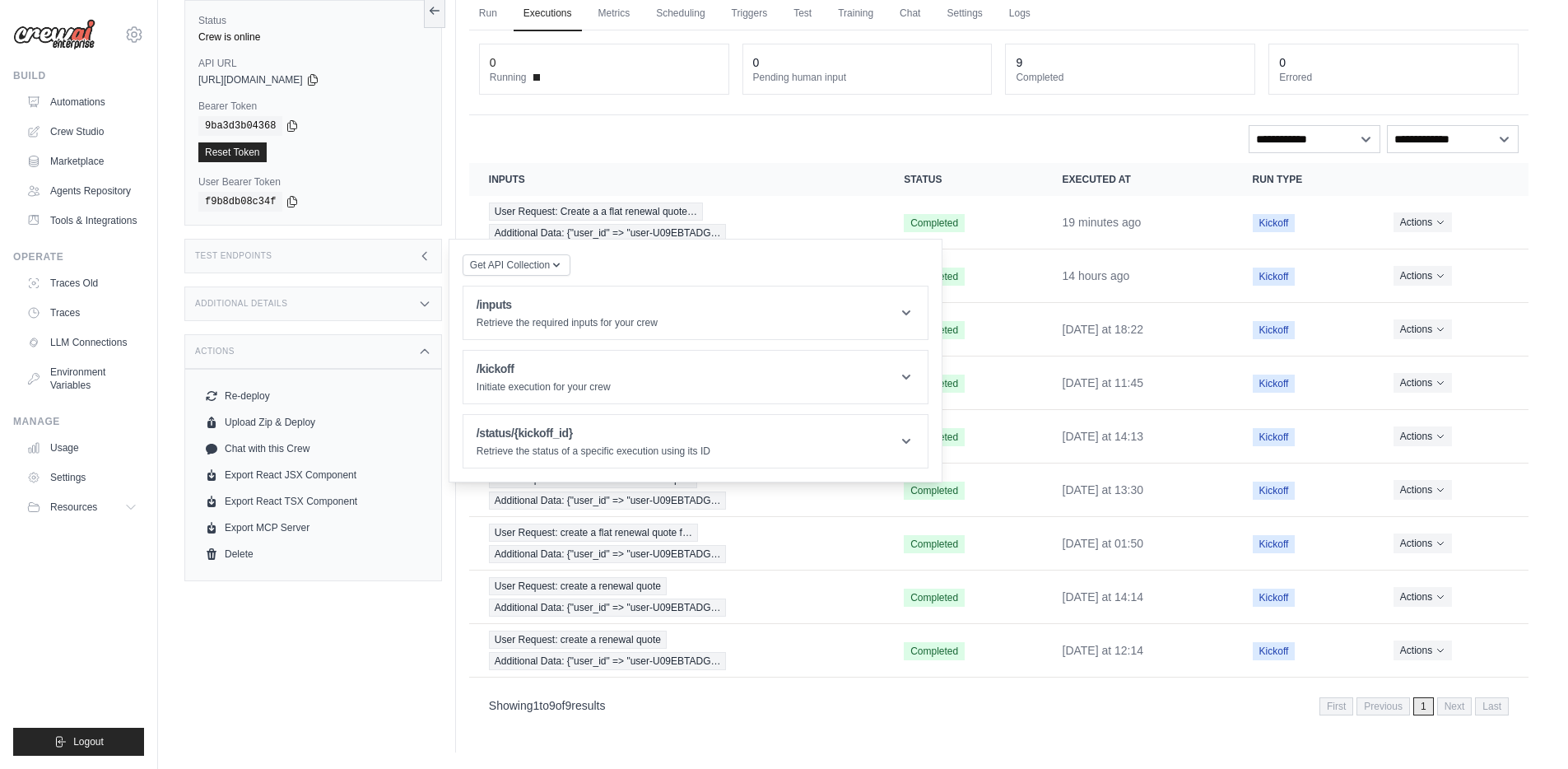
click at [263, 357] on div "Actions" at bounding box center [313, 351] width 257 height 35
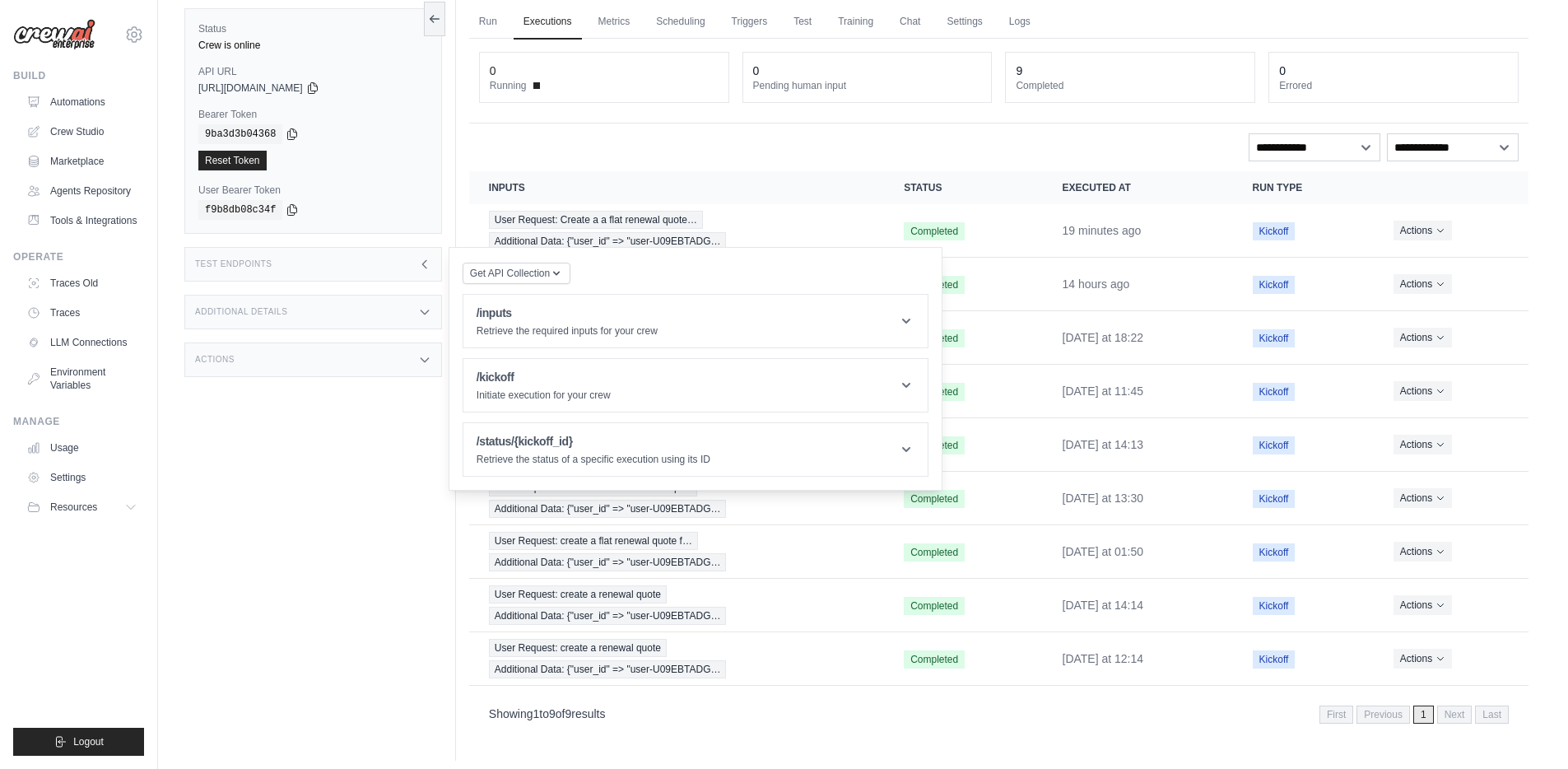
scroll to position [46, 0]
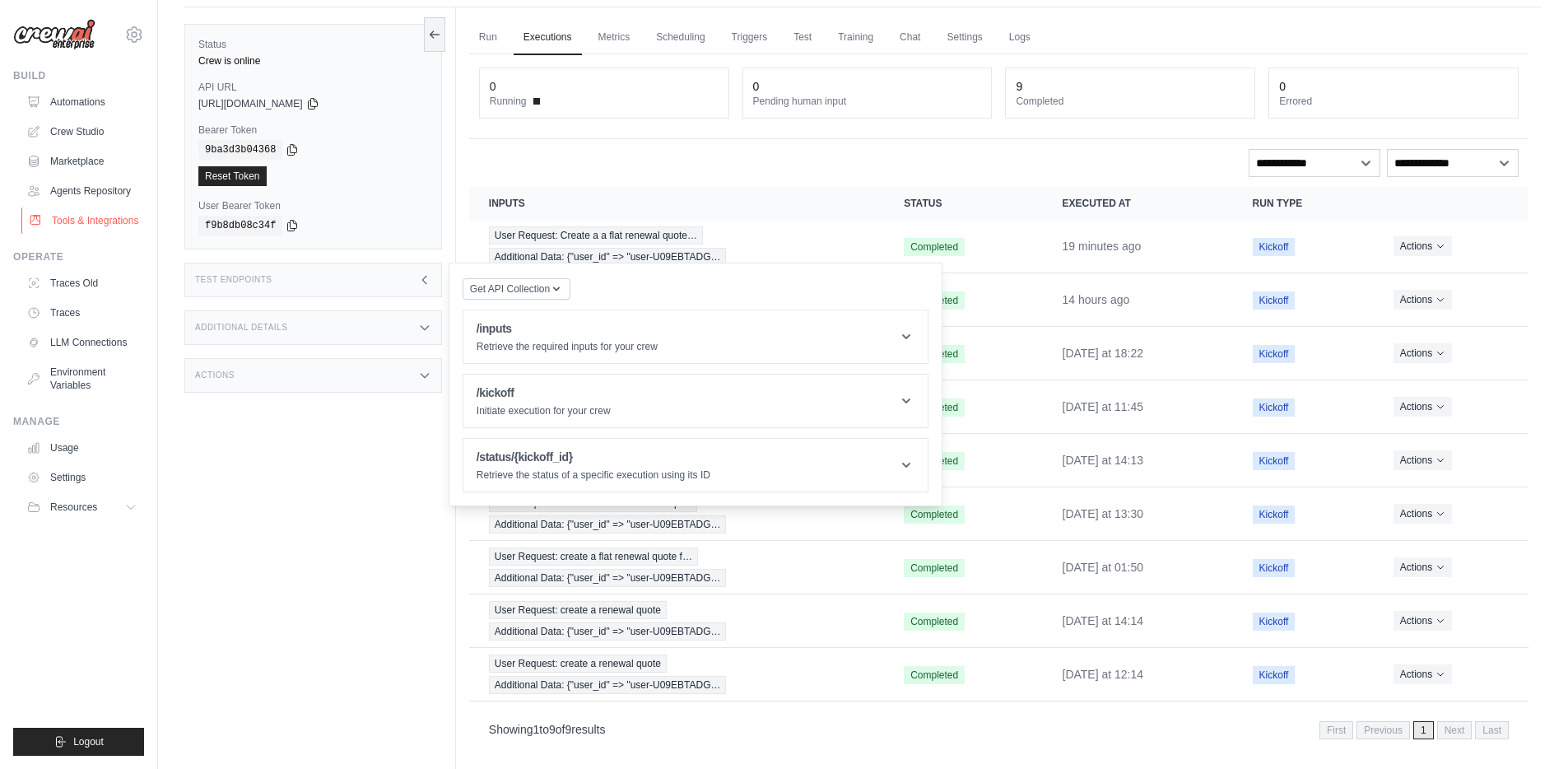
click at [98, 226] on link "Tools & Integrations" at bounding box center [83, 221] width 124 height 27
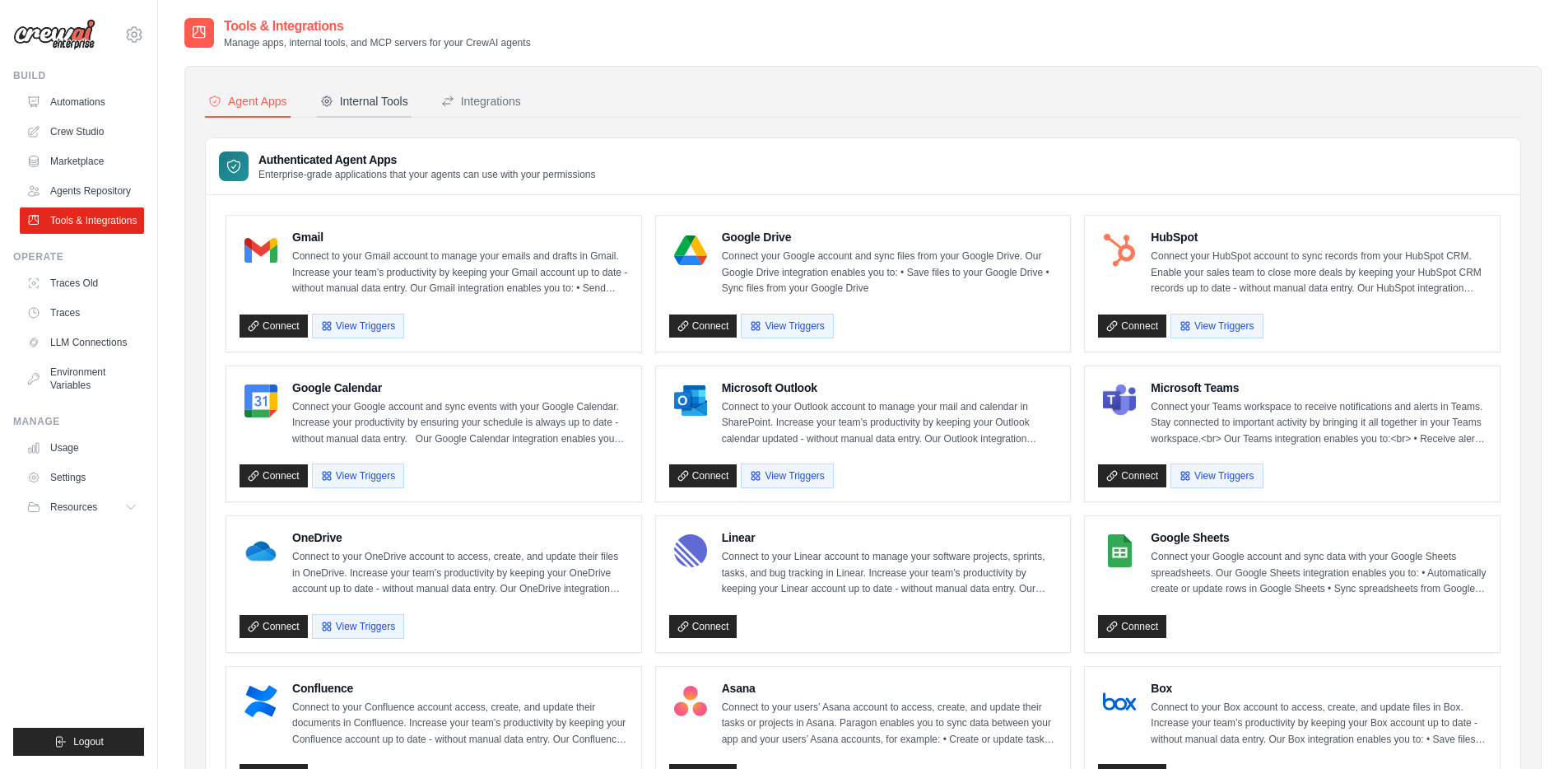
click at [350, 100] on div "Internal Tools" at bounding box center [363, 101] width 88 height 17
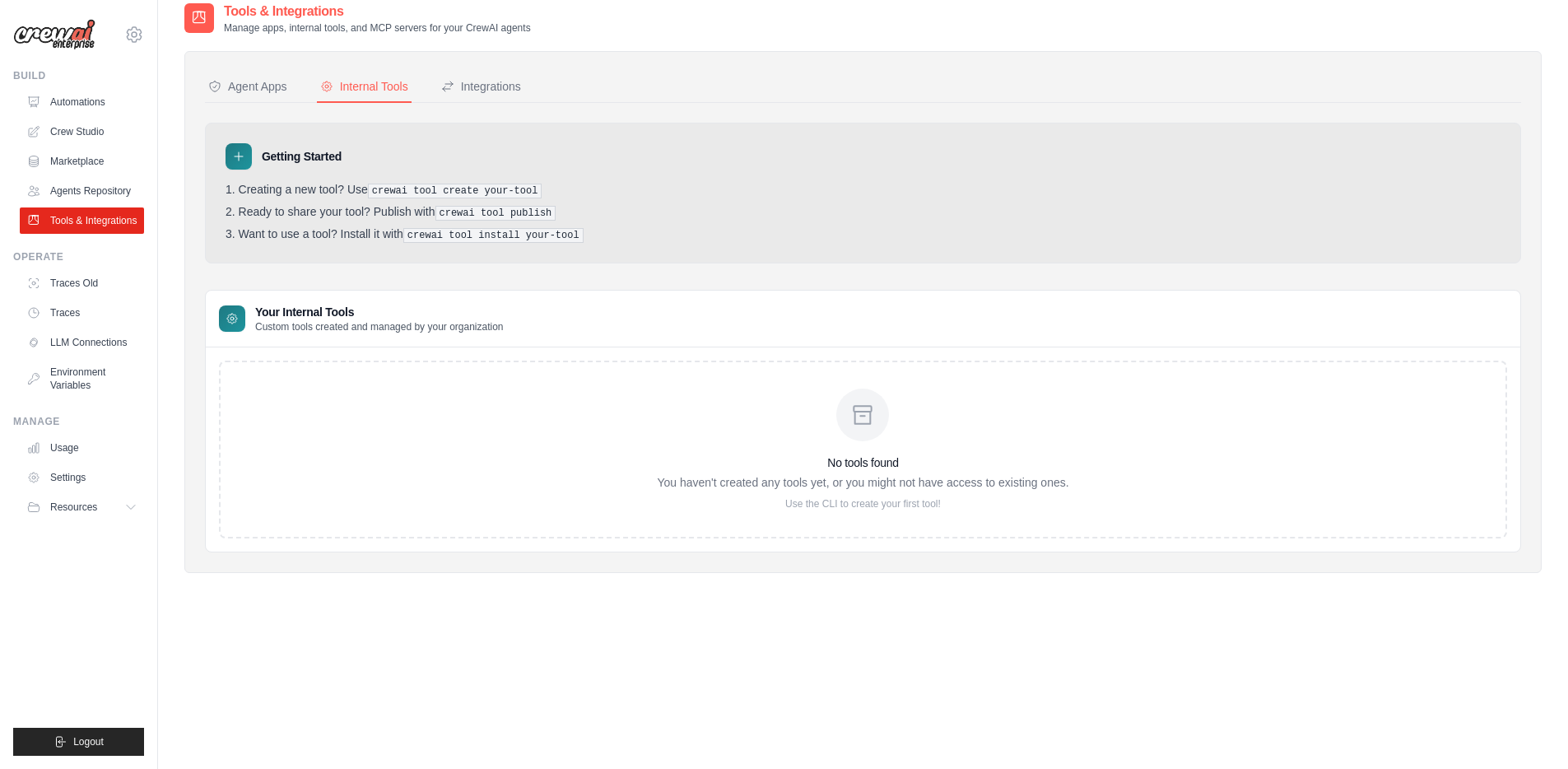
scroll to position [13, 0]
click at [480, 94] on div "Integrations" at bounding box center [481, 87] width 79 height 17
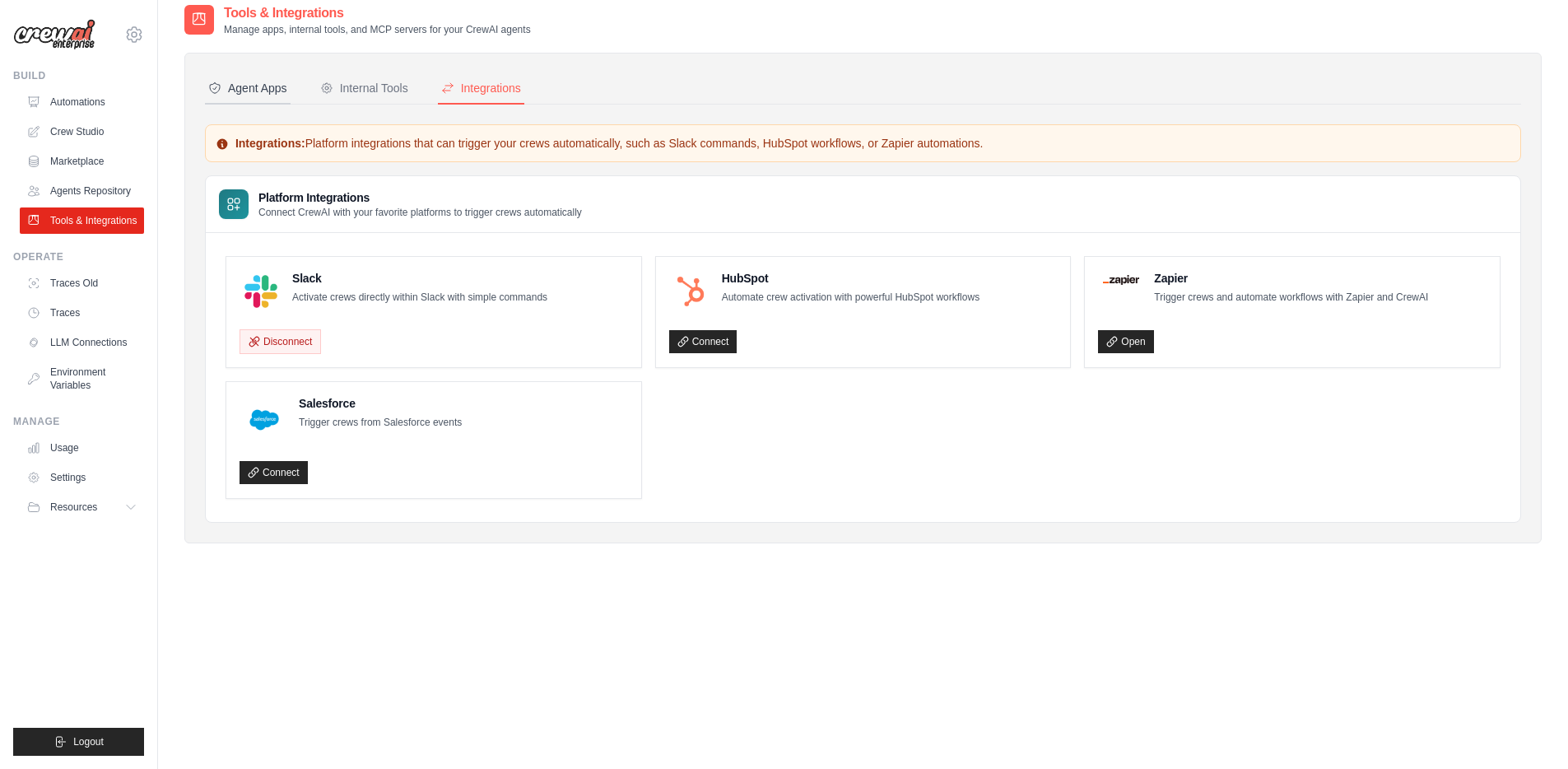
click at [247, 93] on div "Agent Apps" at bounding box center [248, 87] width 79 height 17
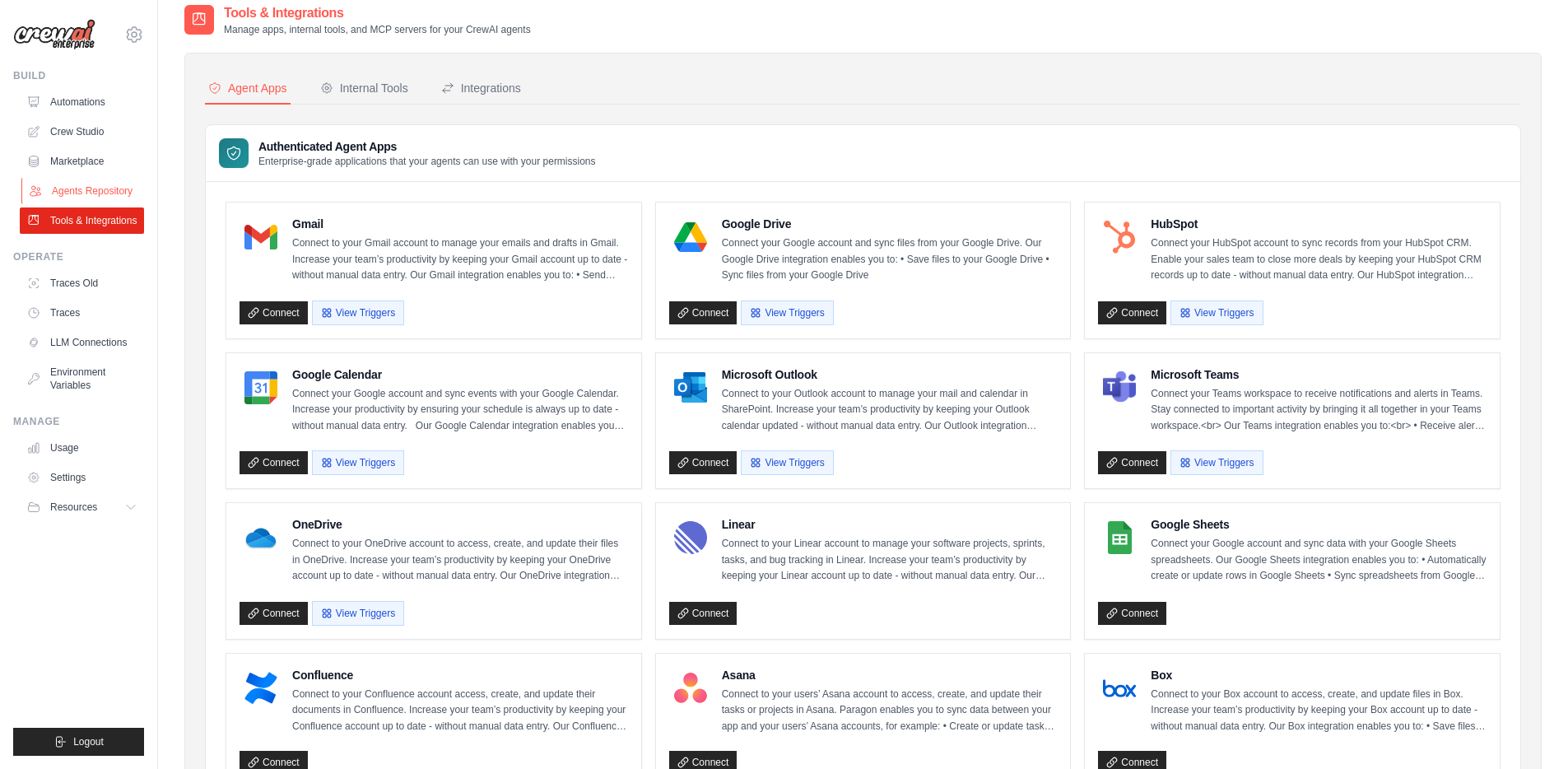
click at [91, 187] on link "Agents Repository" at bounding box center [83, 191] width 124 height 27
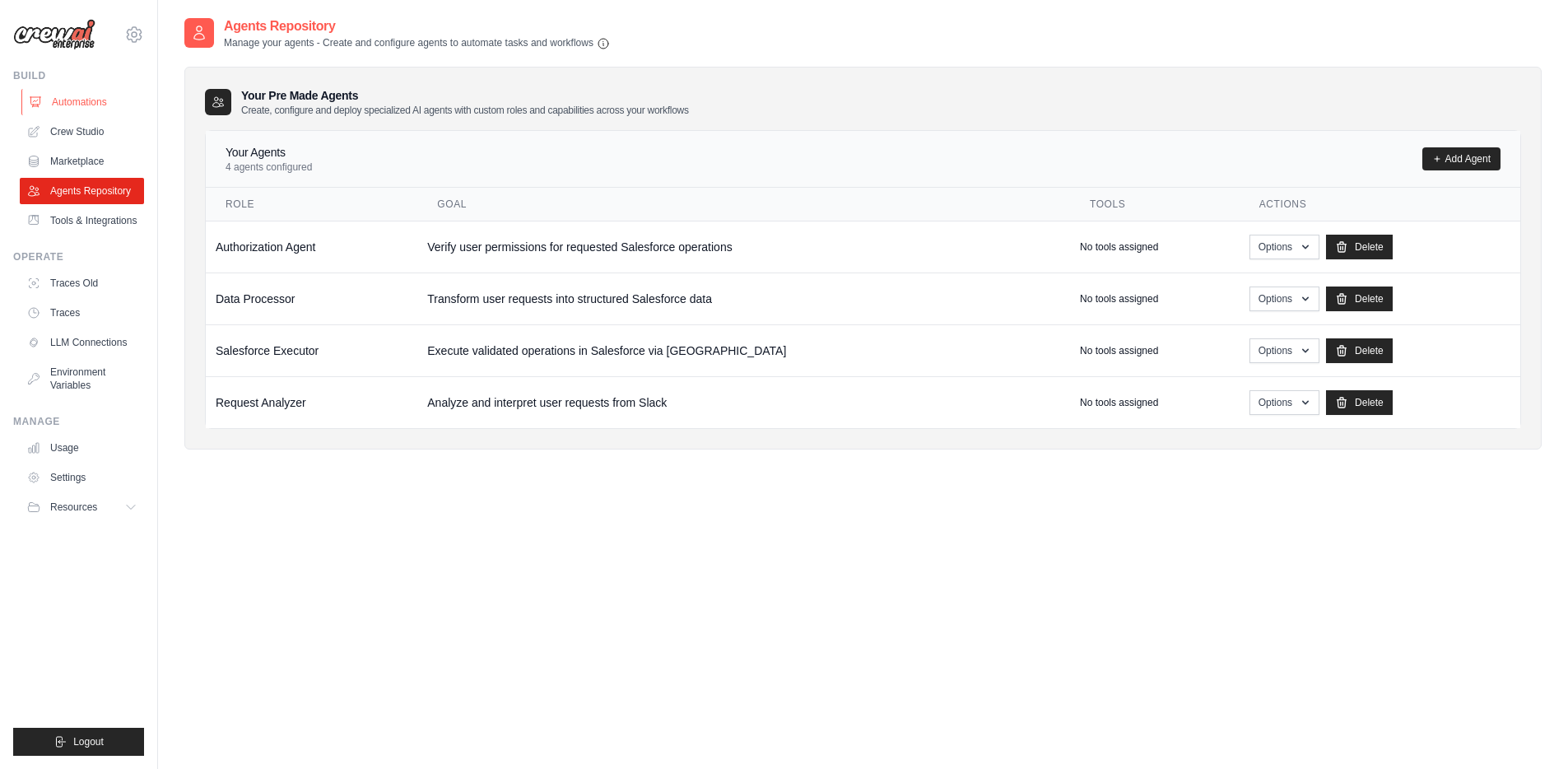
click at [75, 102] on link "Automations" at bounding box center [83, 102] width 124 height 27
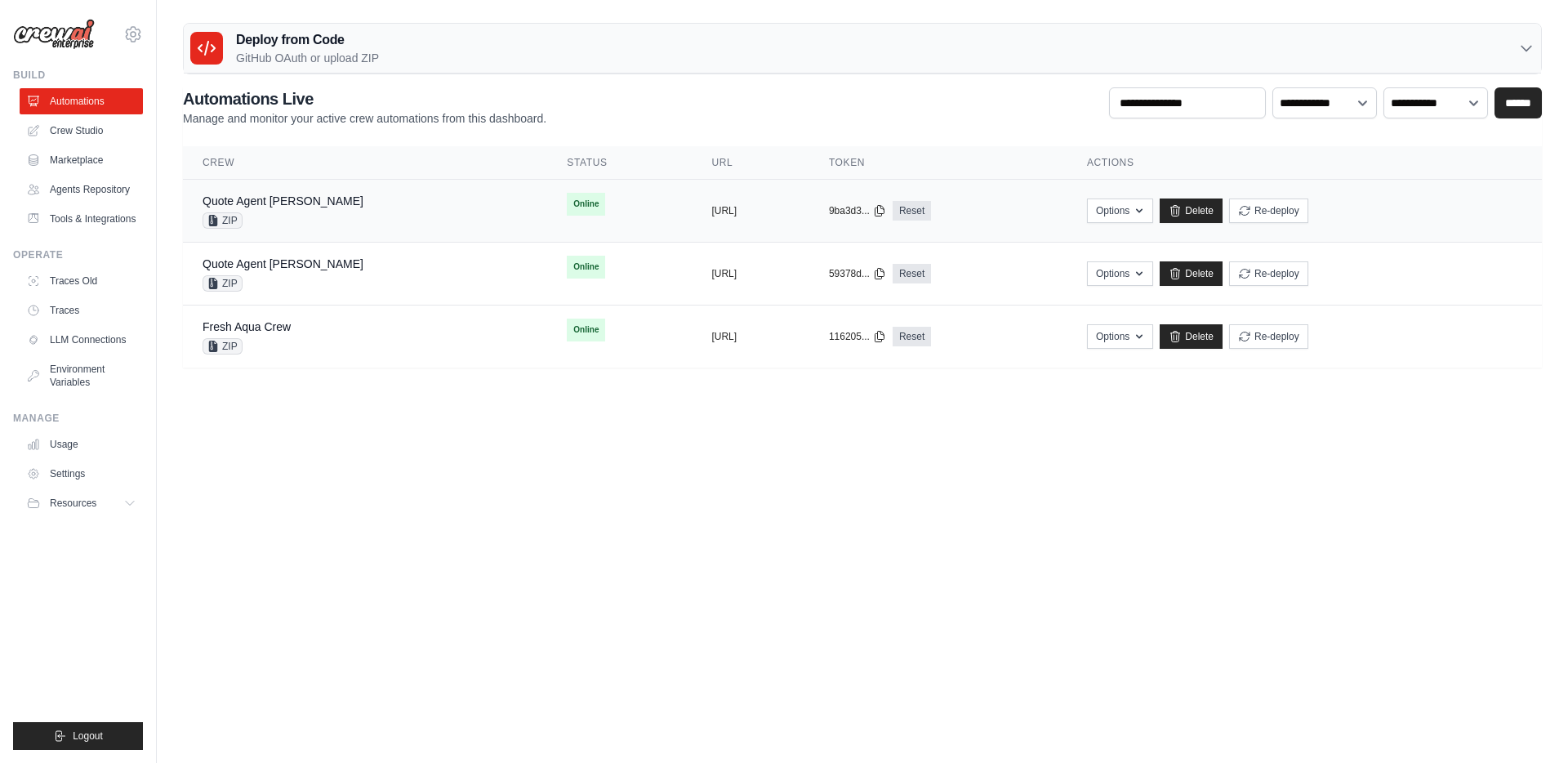
click at [331, 203] on div "Quote Agent Crewai ZIP" at bounding box center [366, 211] width 325 height 35
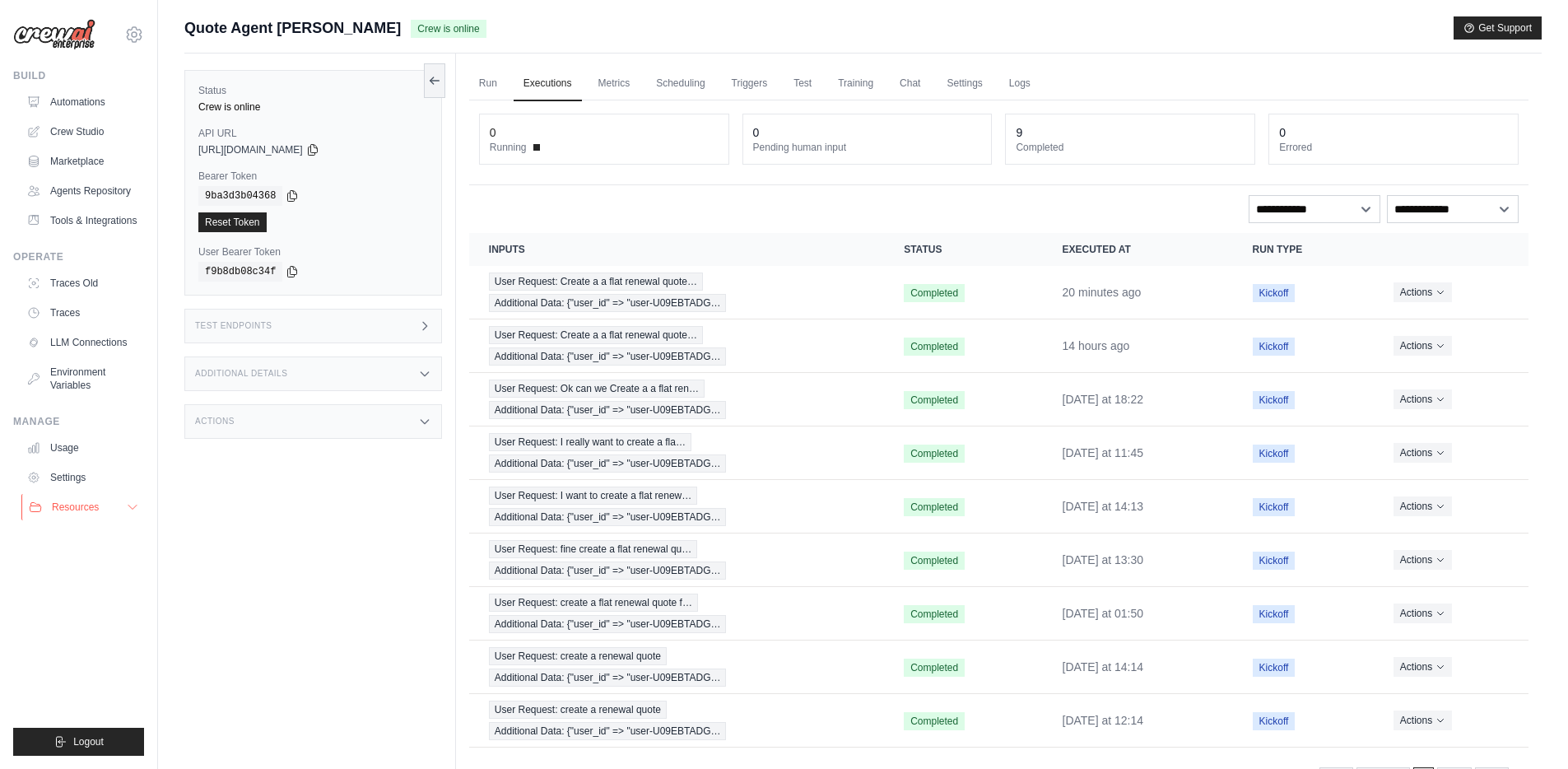
click at [75, 509] on span "Resources" at bounding box center [74, 507] width 47 height 13
click at [77, 471] on link "Settings" at bounding box center [83, 477] width 124 height 27
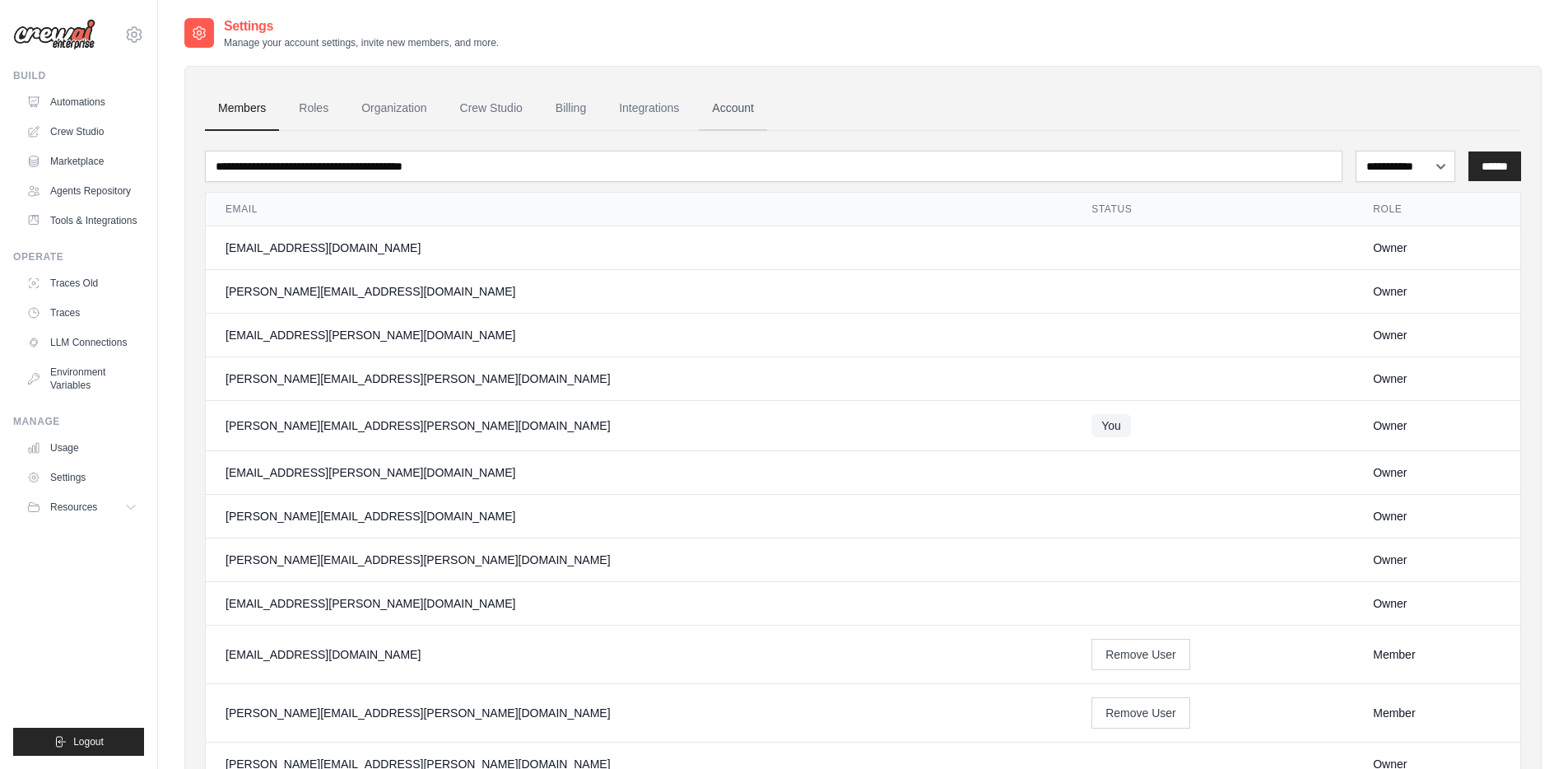
click at [729, 115] on link "Account" at bounding box center [733, 108] width 69 height 45
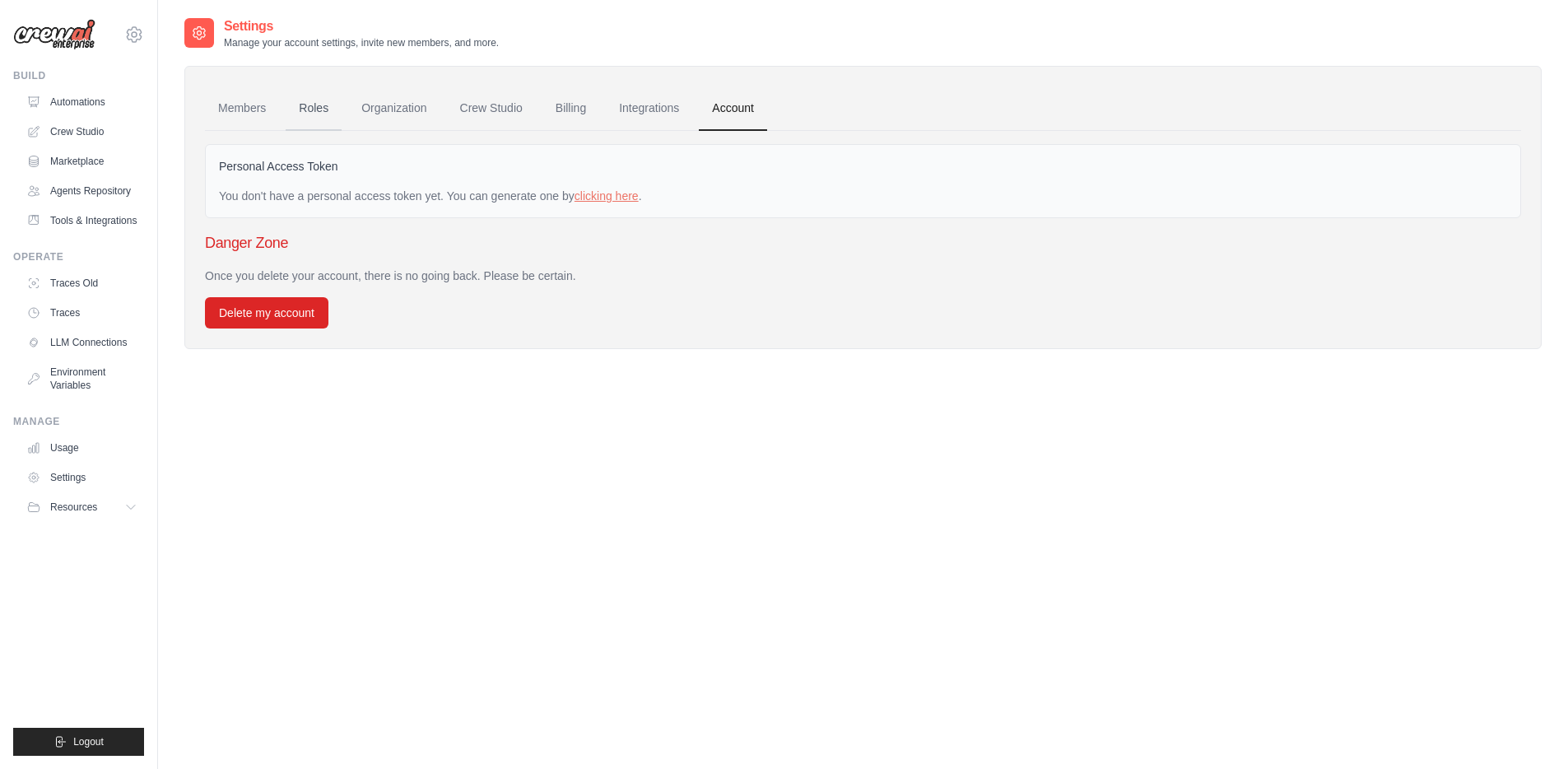
click at [301, 103] on link "Roles" at bounding box center [314, 108] width 56 height 45
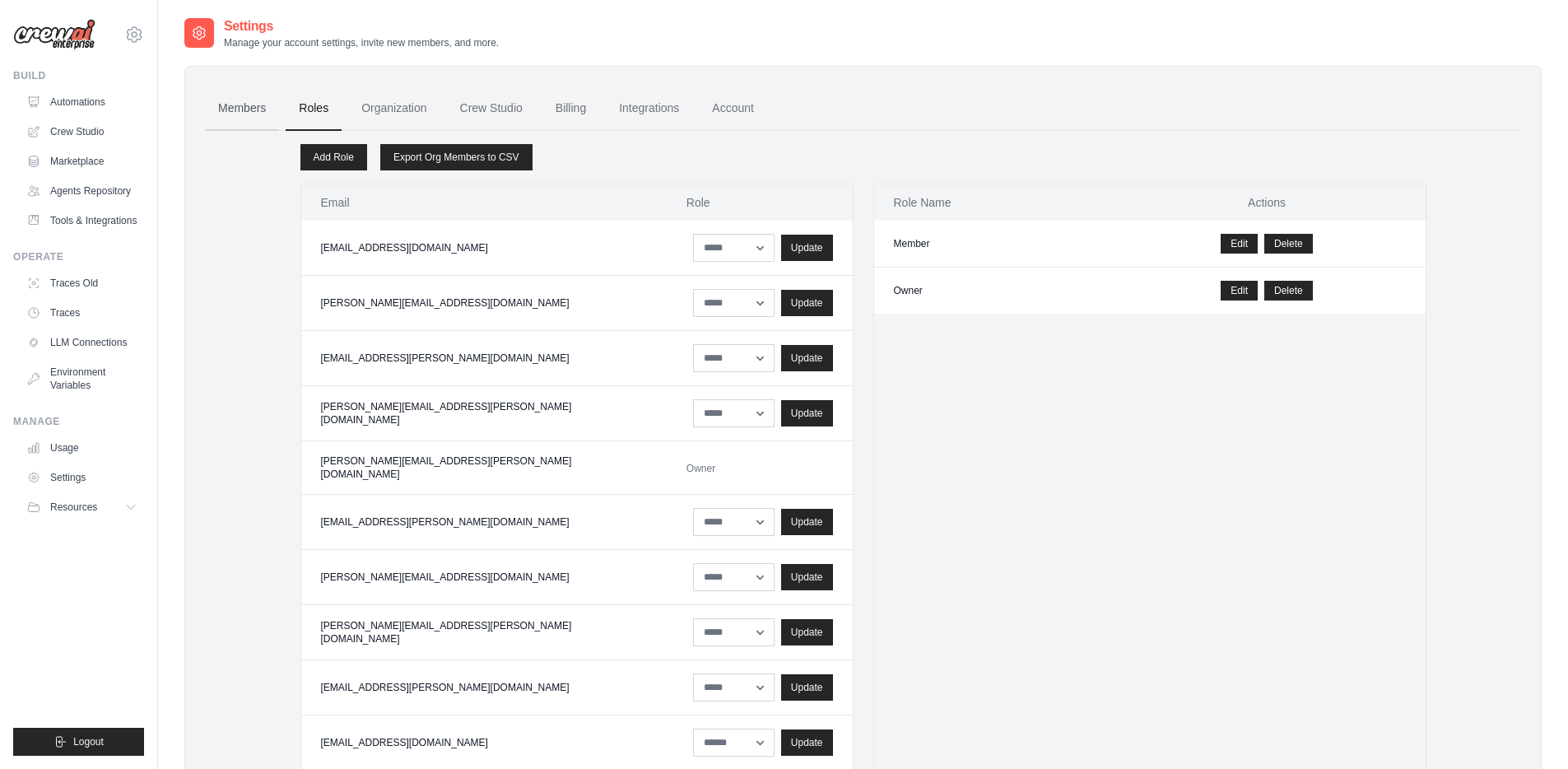
click at [232, 107] on link "Members" at bounding box center [241, 108] width 74 height 45
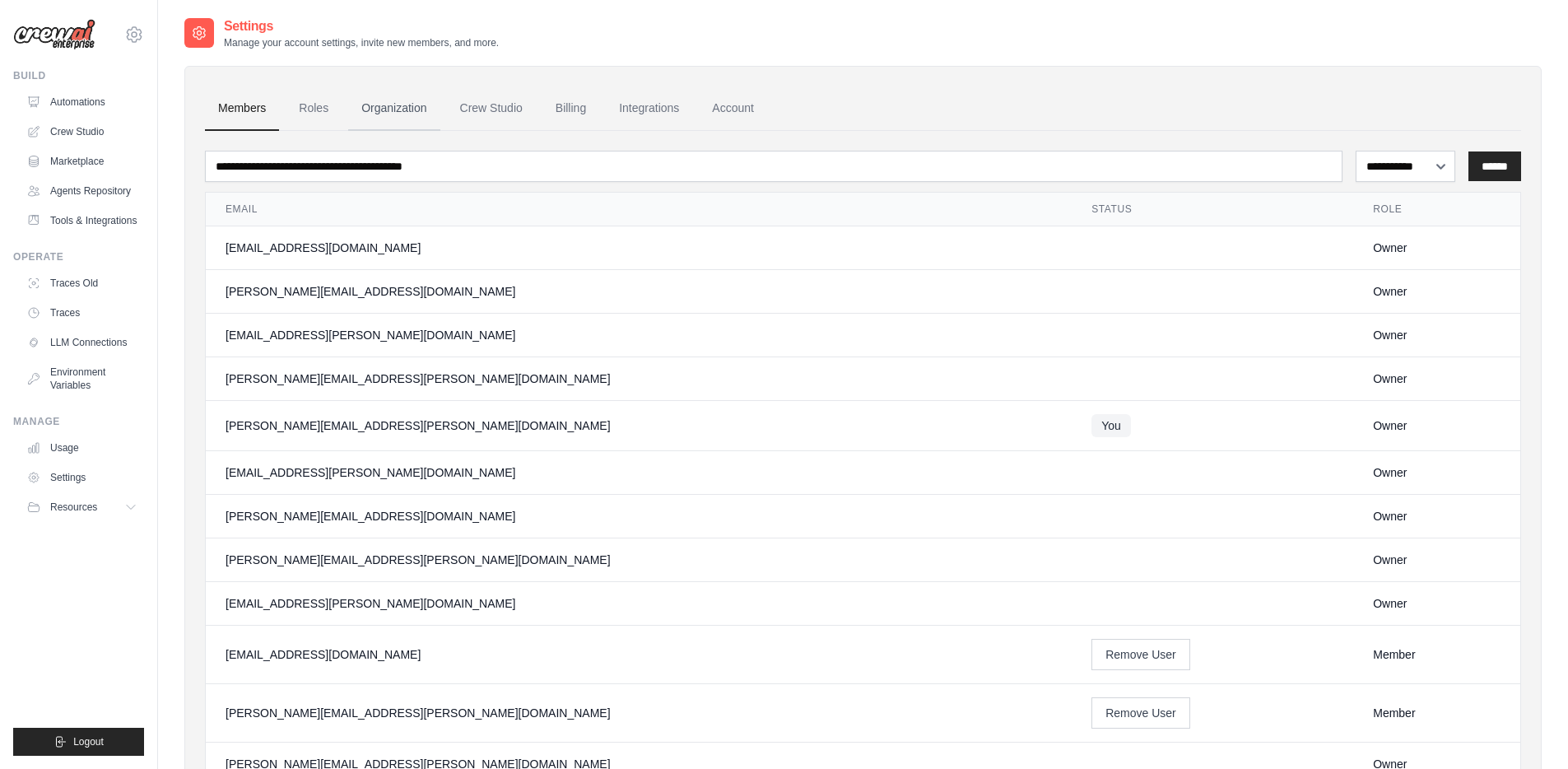
click at [383, 109] on link "Organization" at bounding box center [394, 108] width 91 height 45
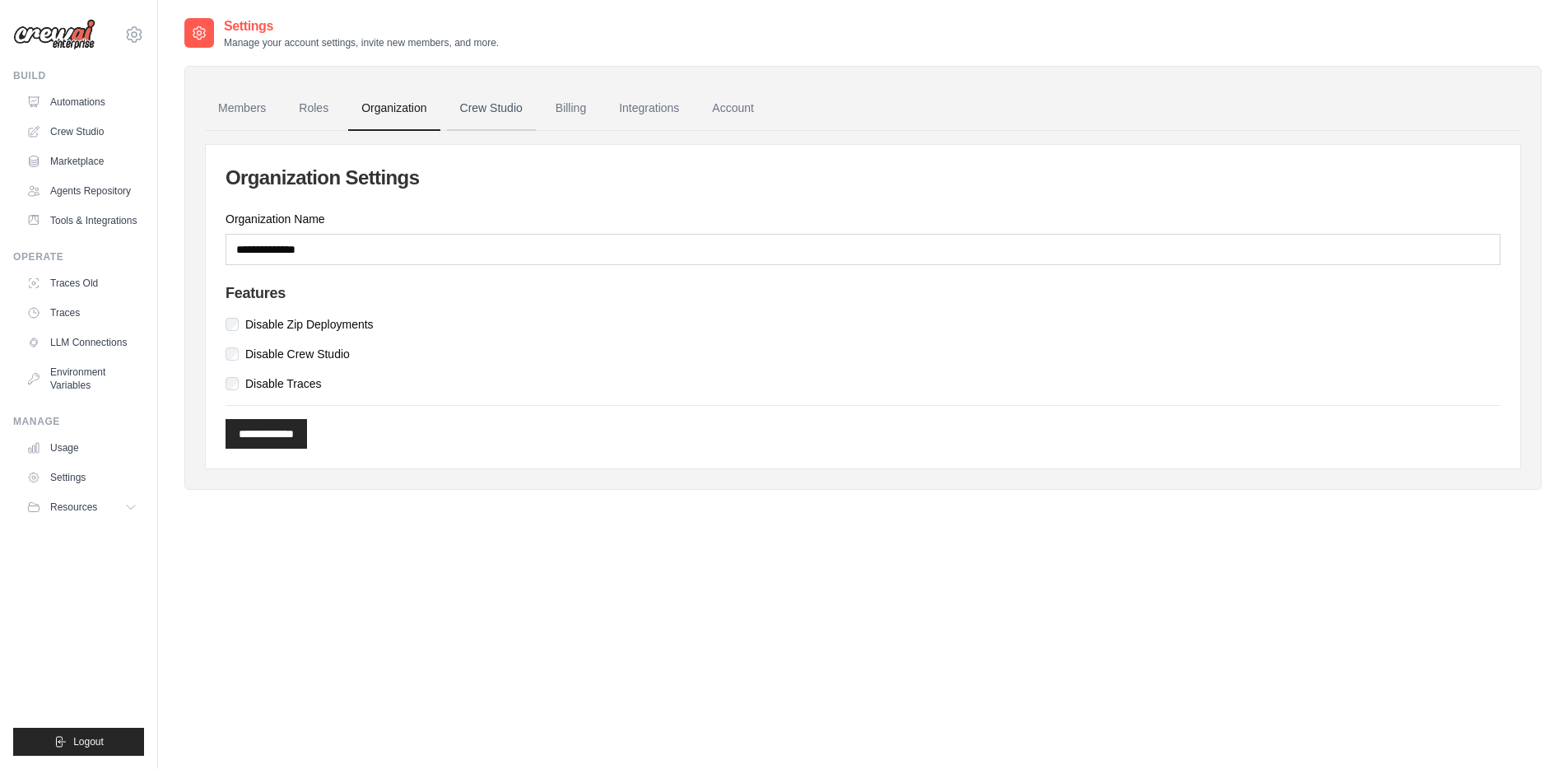
click at [467, 108] on link "Crew Studio" at bounding box center [492, 108] width 89 height 45
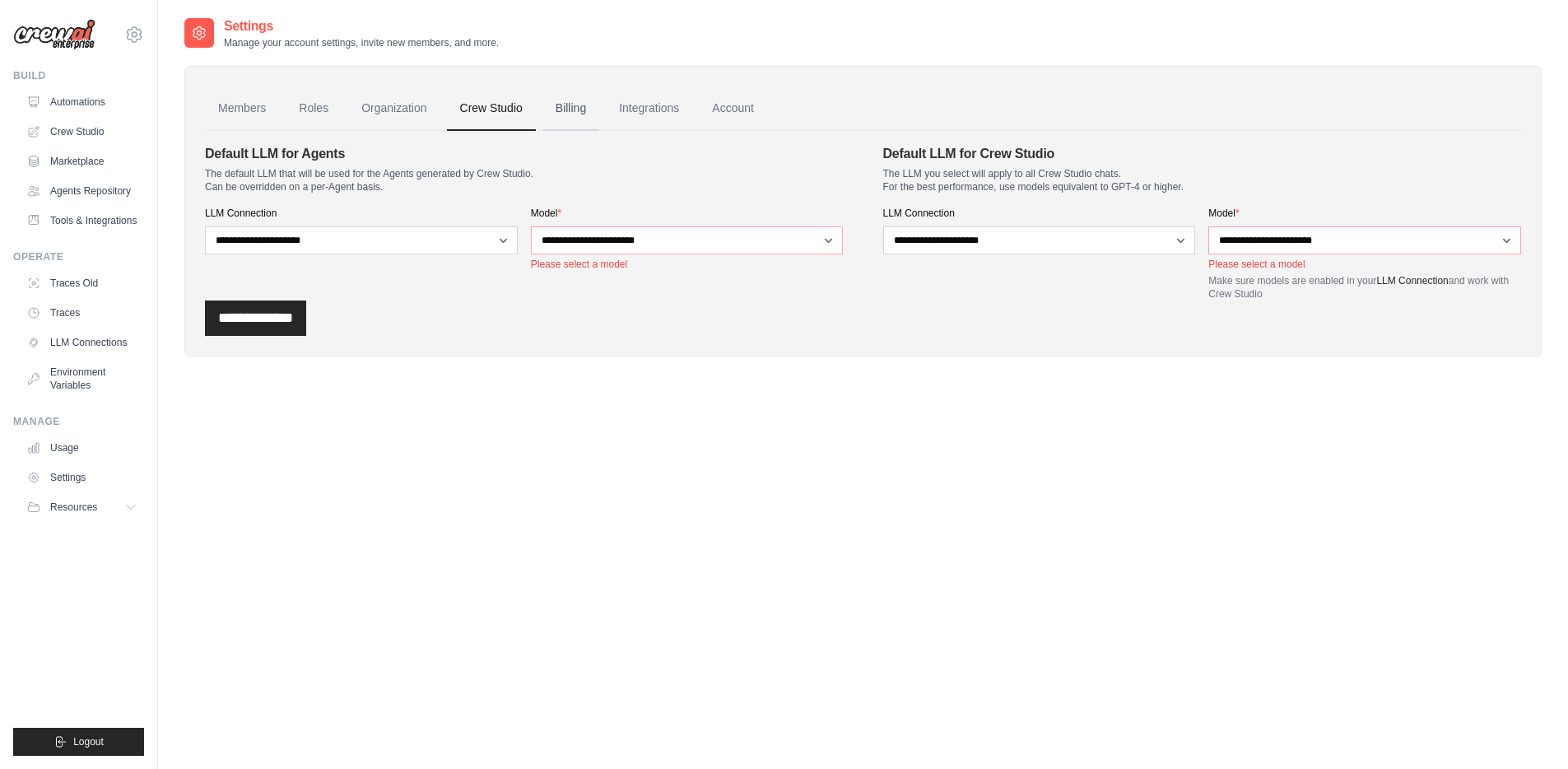
click at [559, 109] on link "Billing" at bounding box center [570, 108] width 57 height 45
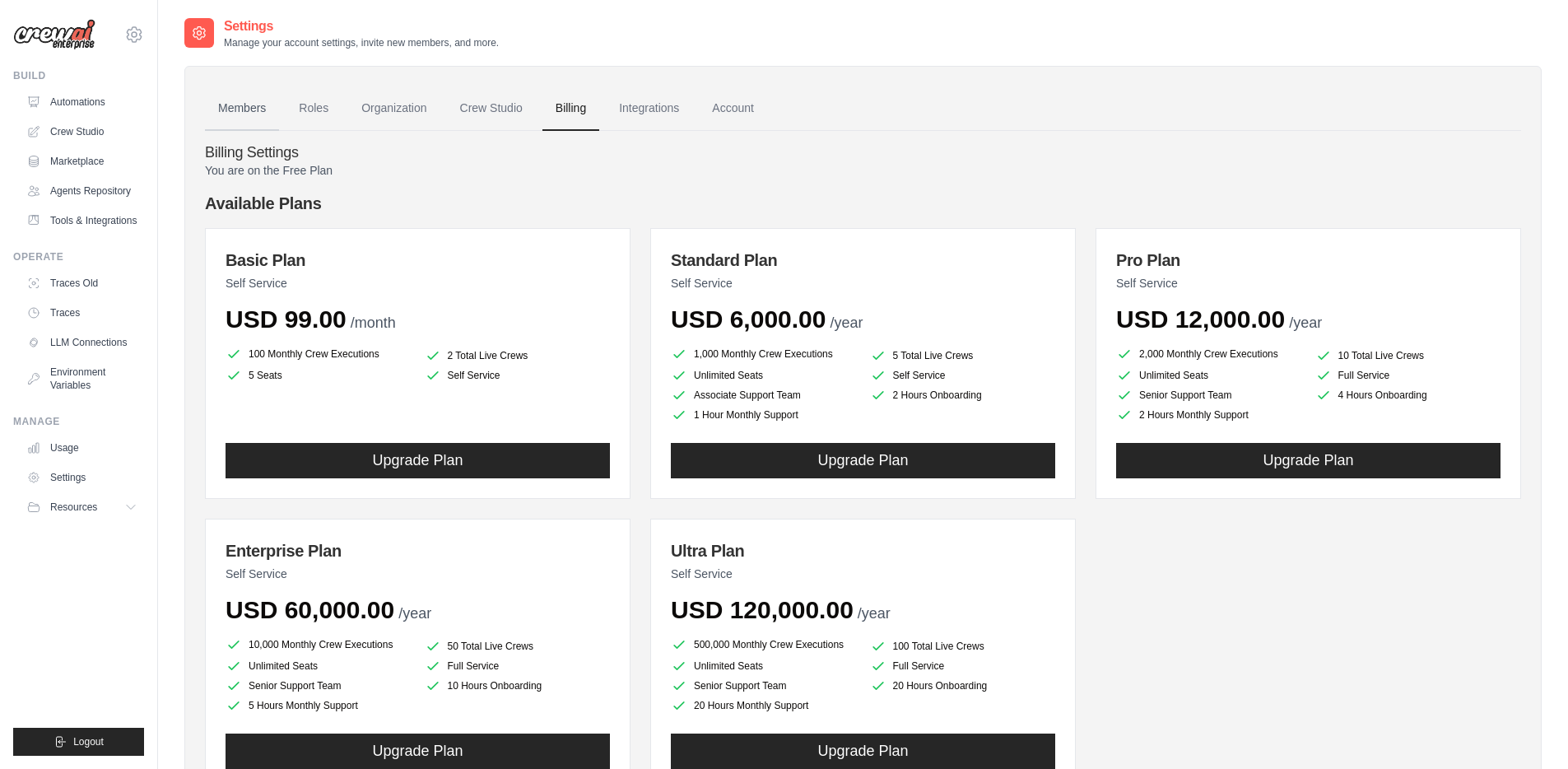
click at [233, 108] on link "Members" at bounding box center [241, 108] width 74 height 45
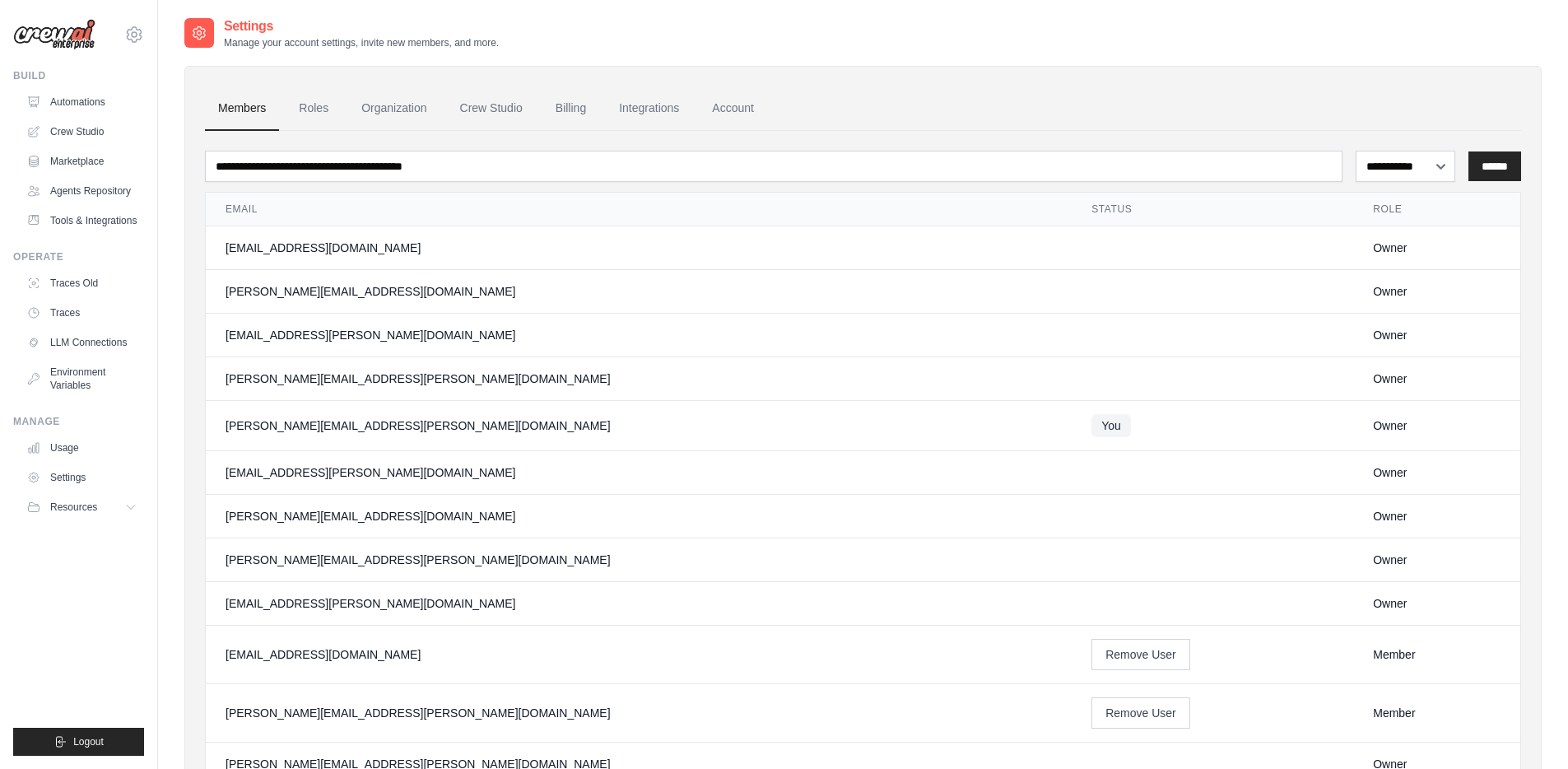
click at [58, 42] on img at bounding box center [54, 34] width 82 height 31
click at [64, 43] on img at bounding box center [54, 34] width 82 height 31
click at [75, 100] on link "Automations" at bounding box center [83, 102] width 124 height 27
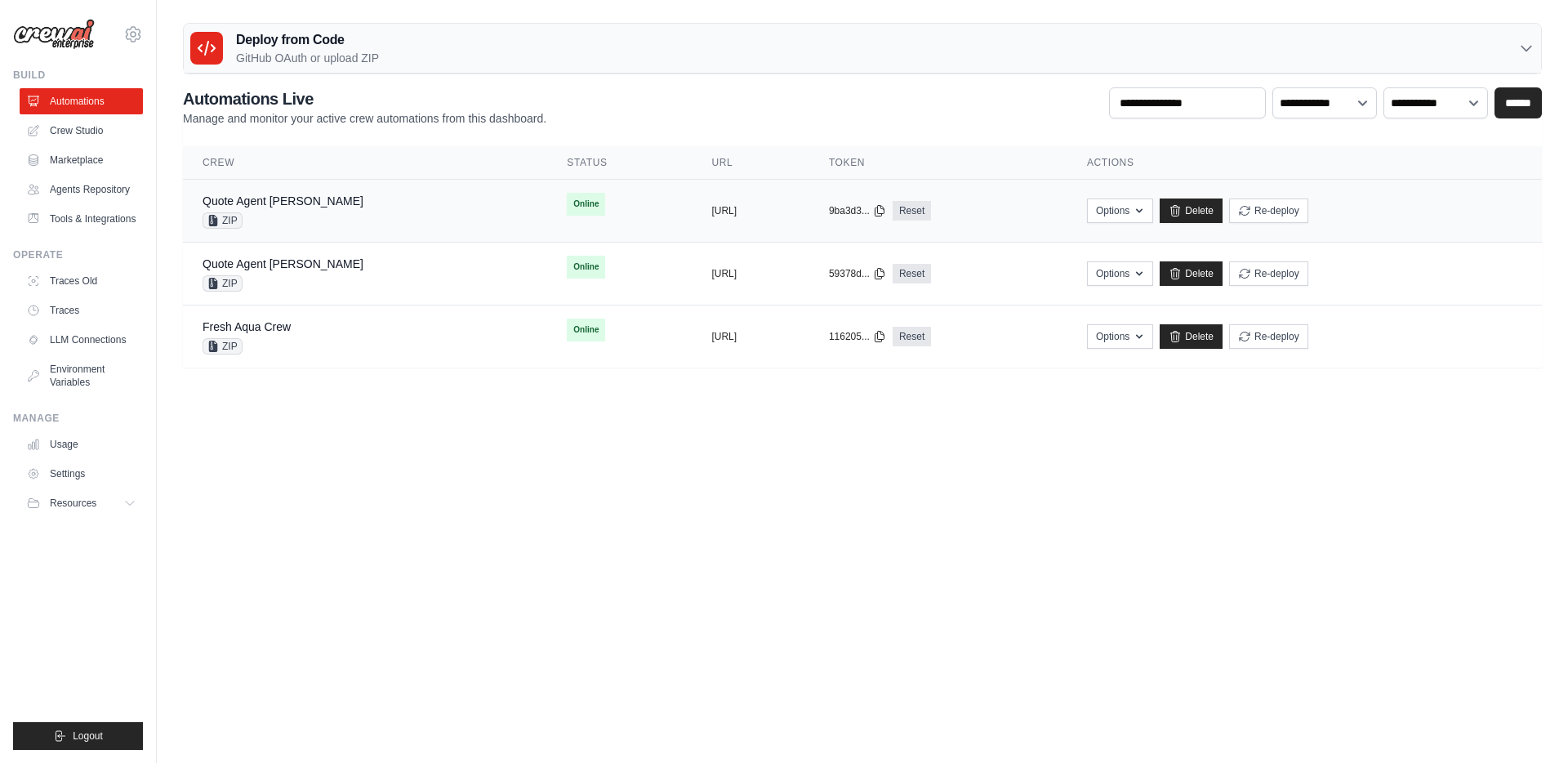
click at [358, 223] on div "Quote Agent [PERSON_NAME] ZIP" at bounding box center [366, 211] width 325 height 35
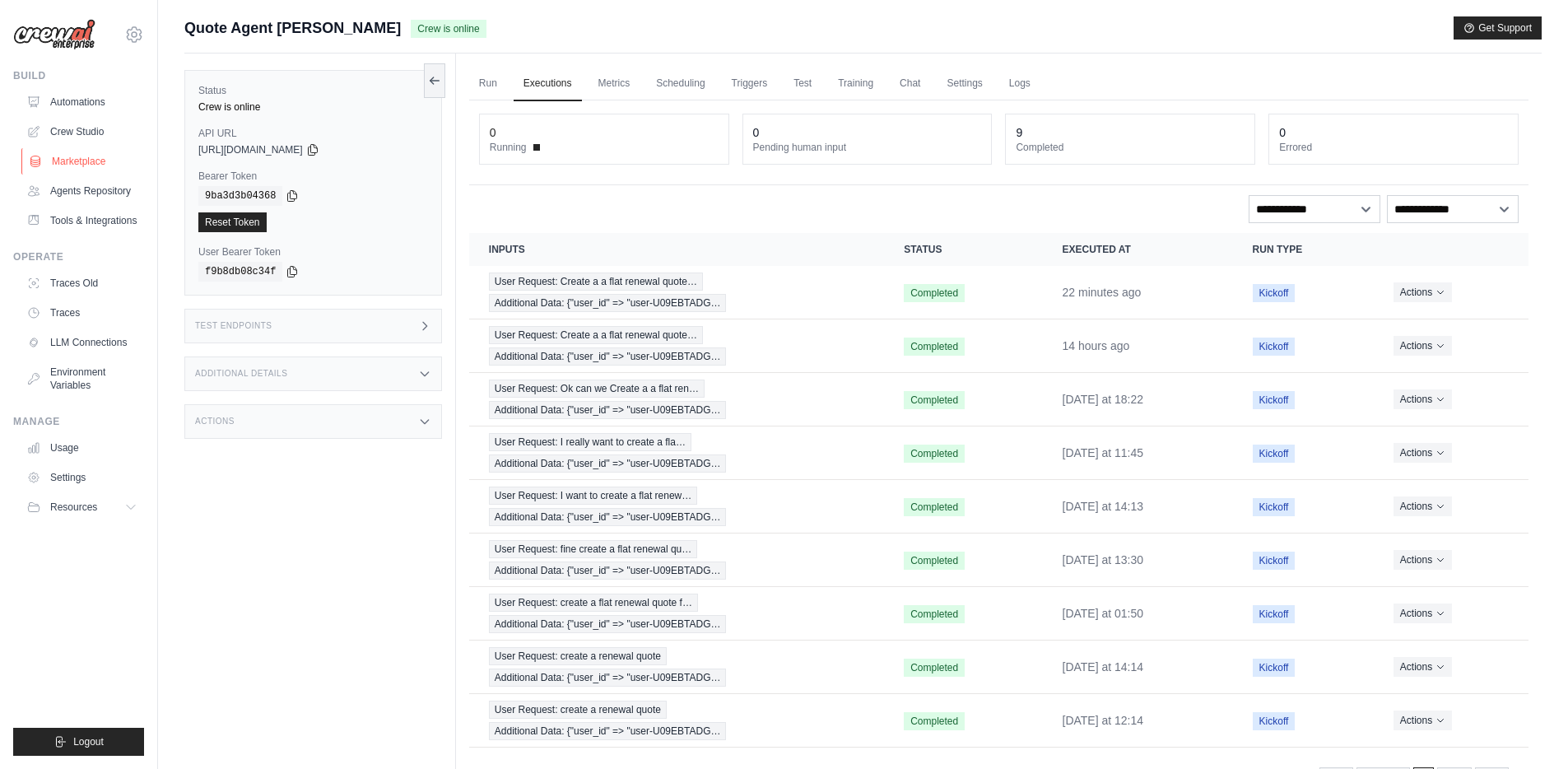
click at [72, 159] on link "Marketplace" at bounding box center [83, 161] width 124 height 27
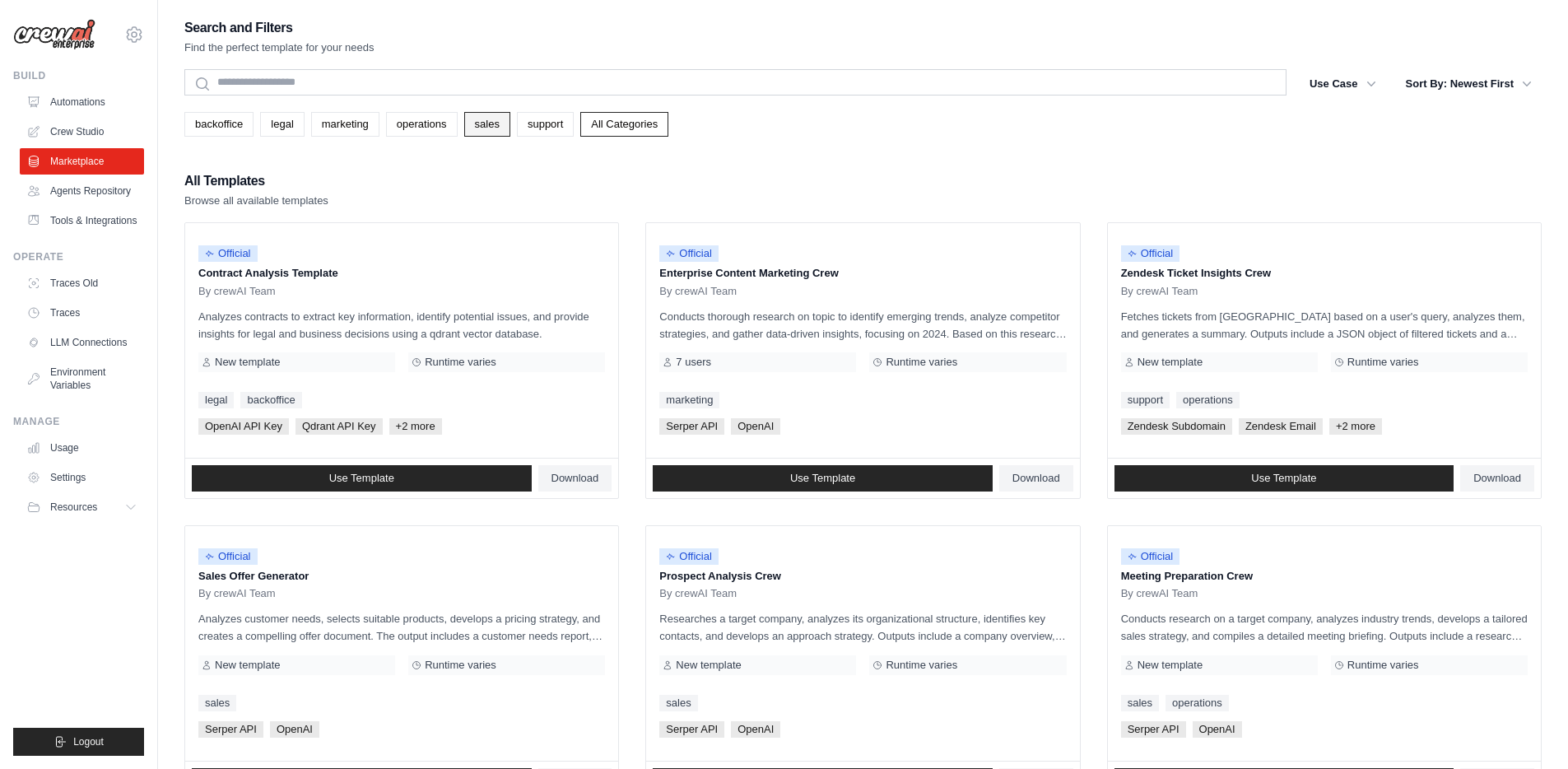
click at [490, 129] on link "sales" at bounding box center [487, 124] width 46 height 25
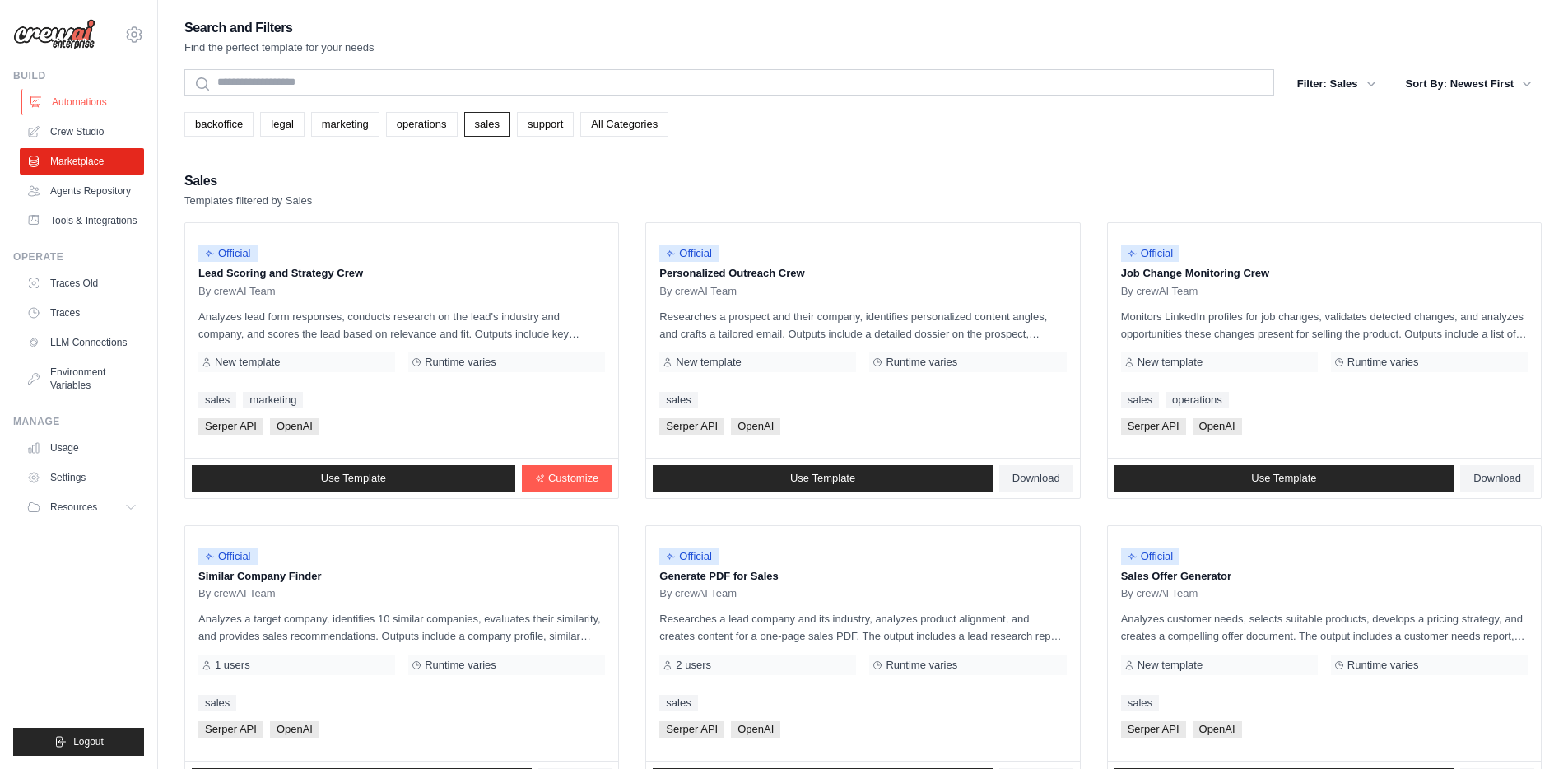
click at [97, 101] on link "Automations" at bounding box center [83, 102] width 124 height 27
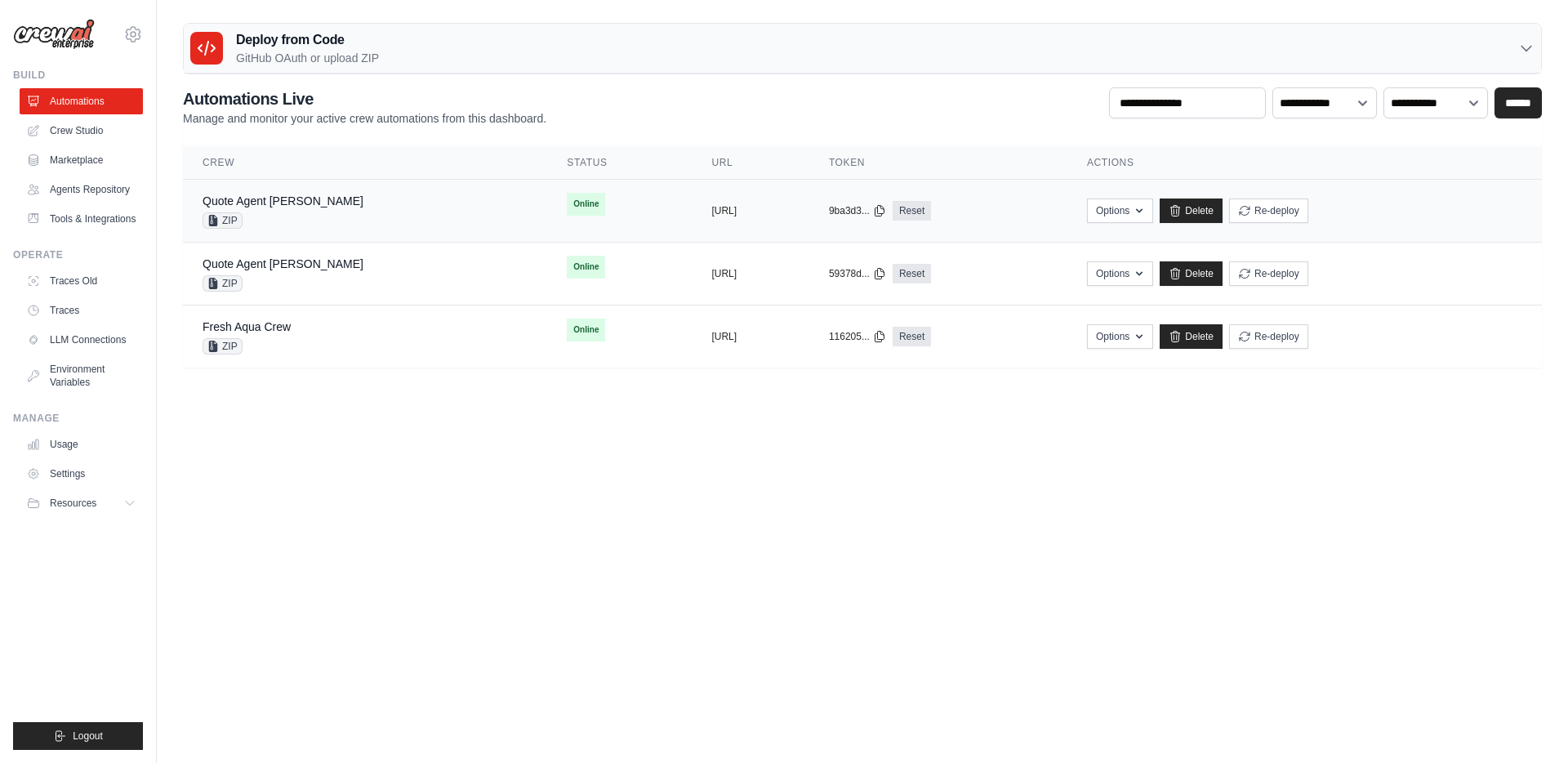
click at [370, 207] on div "Quote Agent Crewai ZIP" at bounding box center [366, 211] width 325 height 35
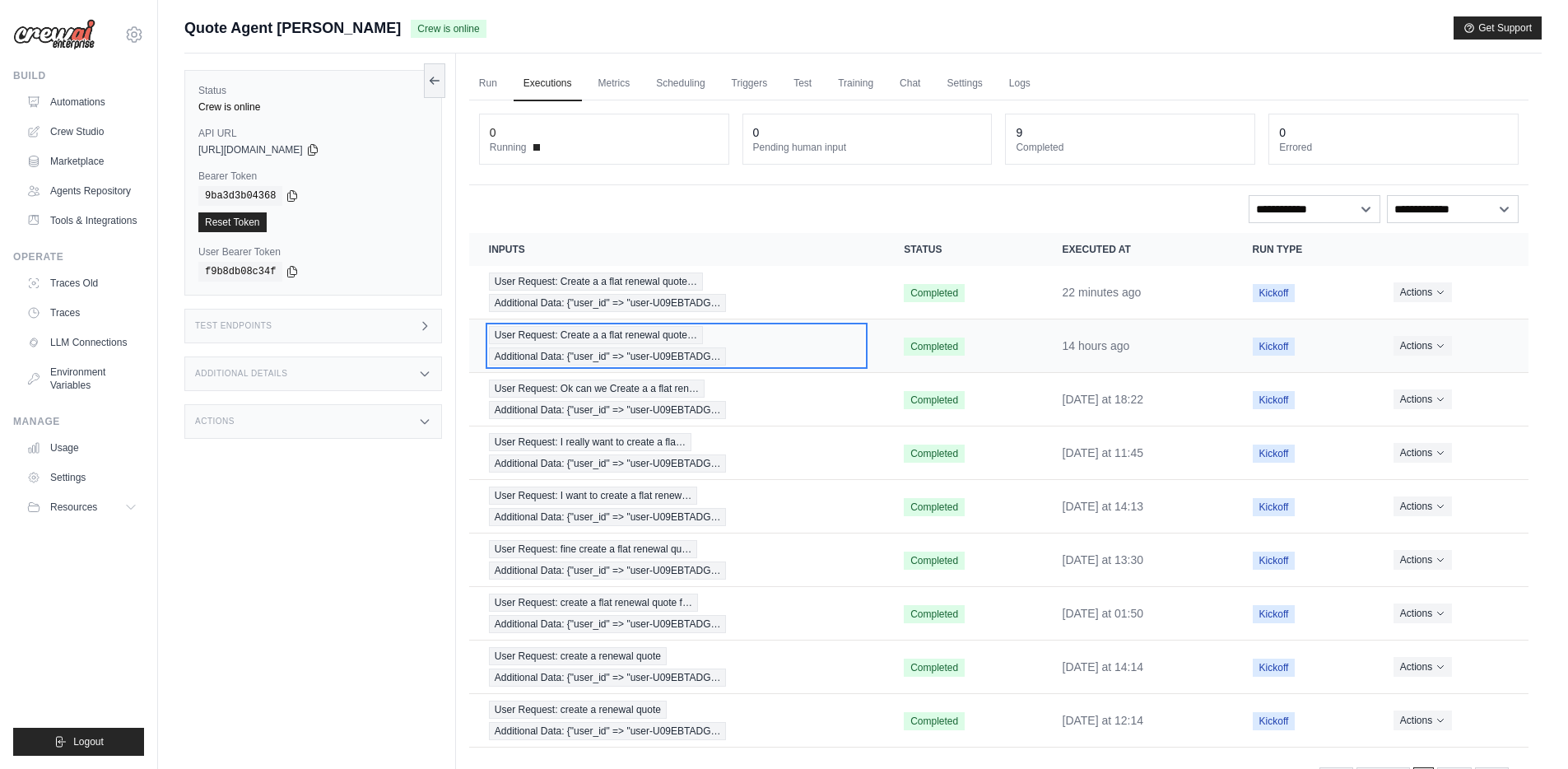
click at [707, 332] on div "User Request: Create a a flat renewal quote… Additional Data: {"user_id" => "us…" at bounding box center [676, 346] width 375 height 40
